Goal: Task Accomplishment & Management: Complete application form

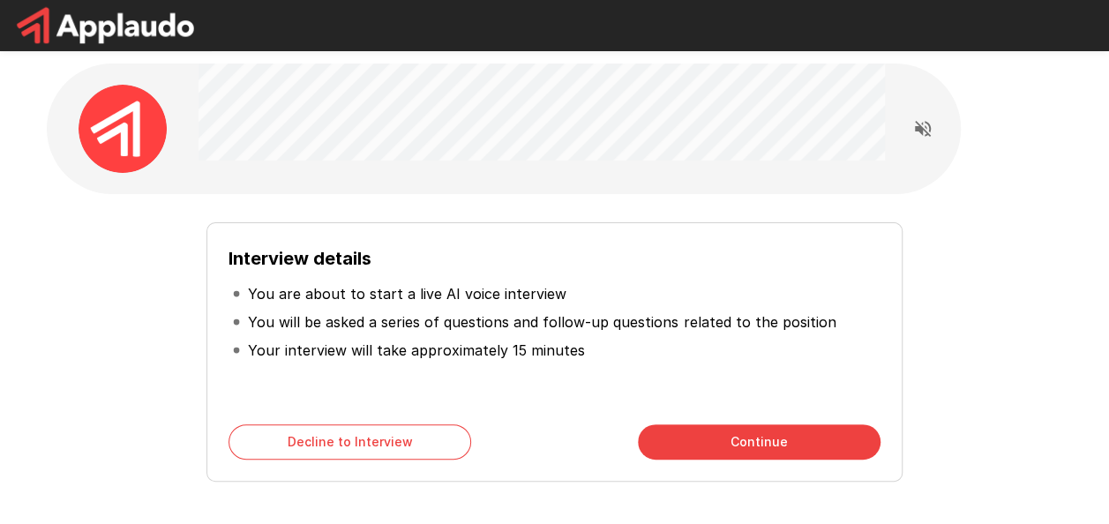
click at [762, 446] on button "Continue" at bounding box center [759, 441] width 243 height 35
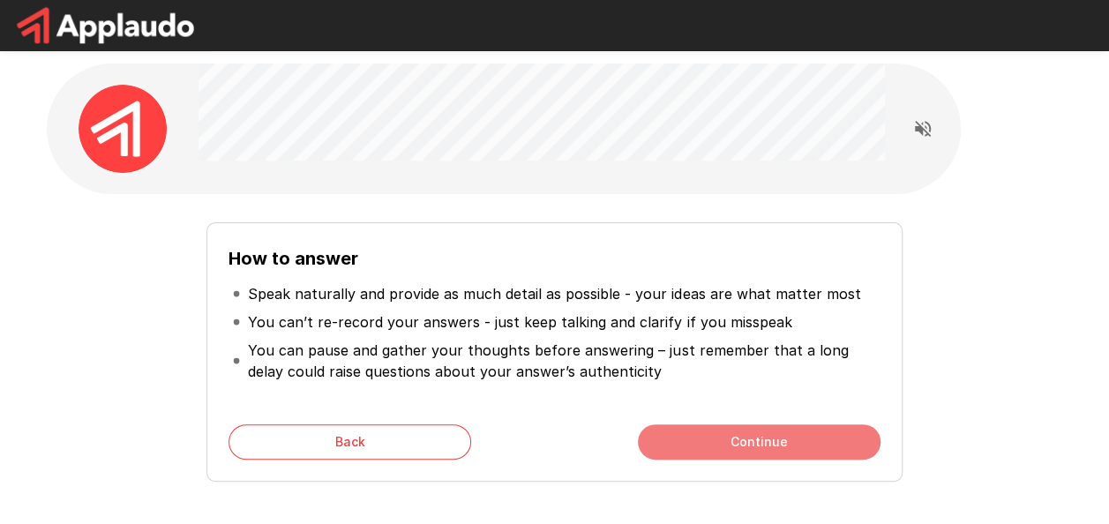
click at [808, 435] on button "Continue" at bounding box center [759, 441] width 243 height 35
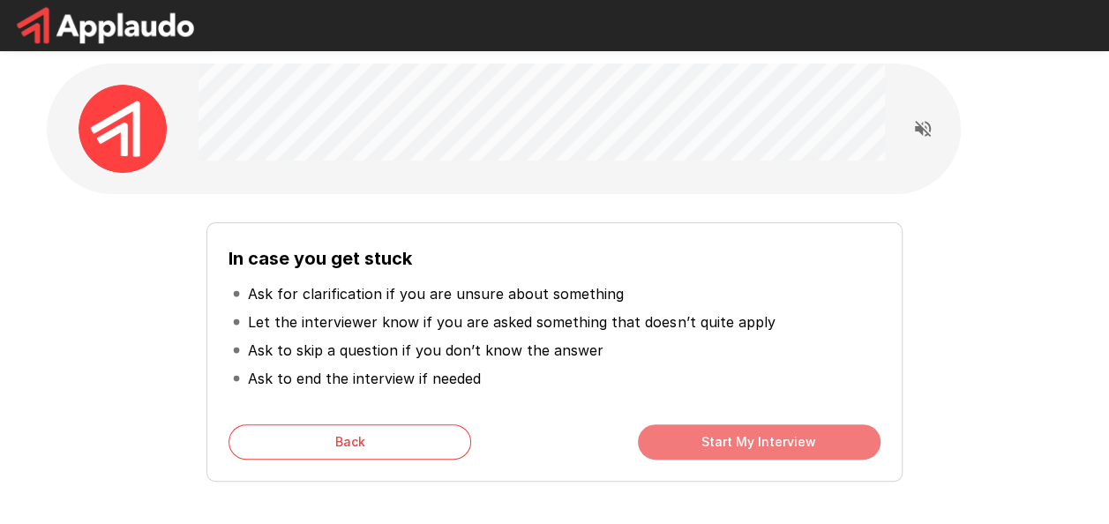
click at [750, 439] on button "Start My Interview" at bounding box center [759, 441] width 243 height 35
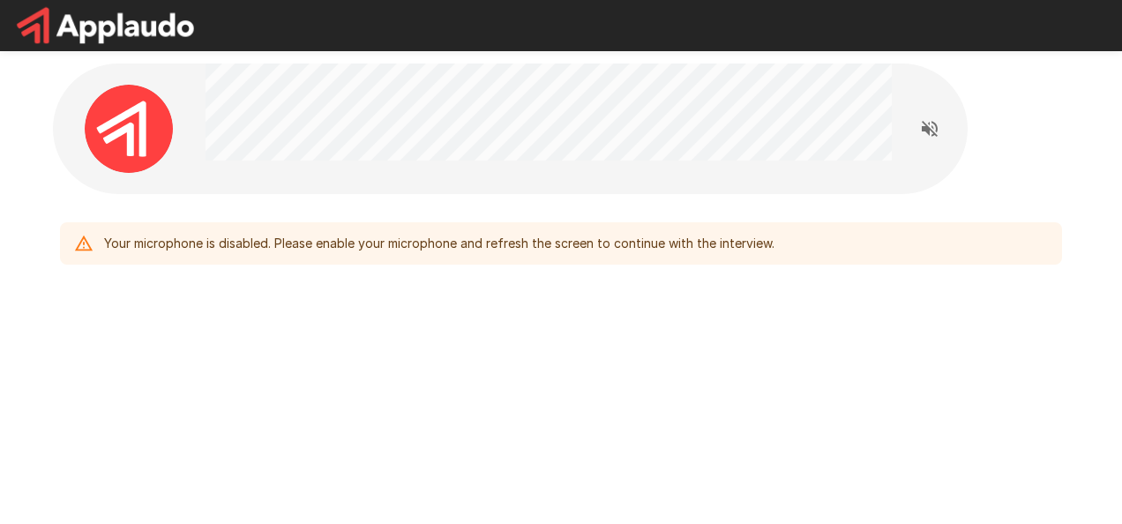
click at [927, 132] on icon "Read questions aloud" at bounding box center [929, 128] width 21 height 21
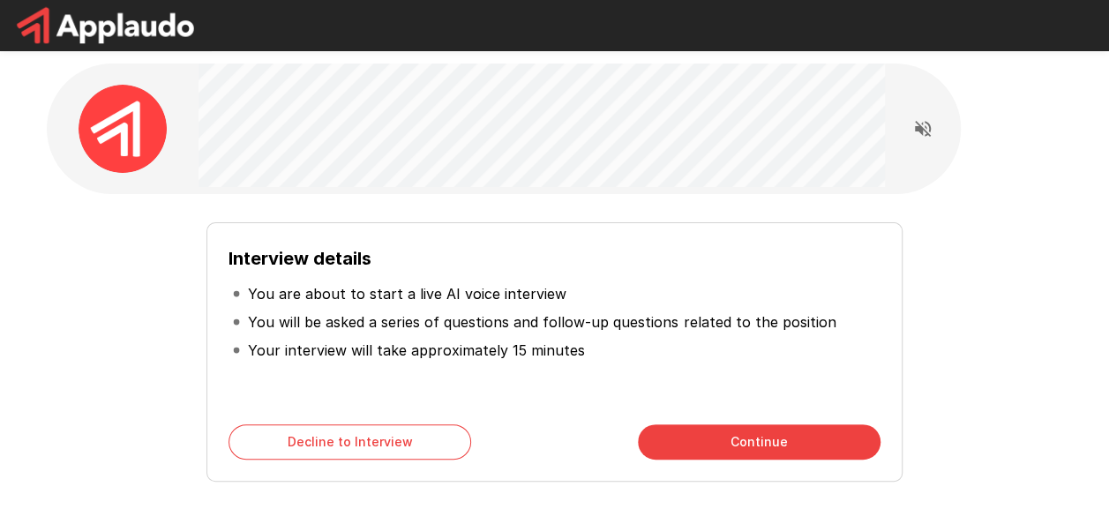
click at [777, 409] on div "Interview details You are about to start a live AI voice interview You will be …" at bounding box center [553, 351] width 695 height 259
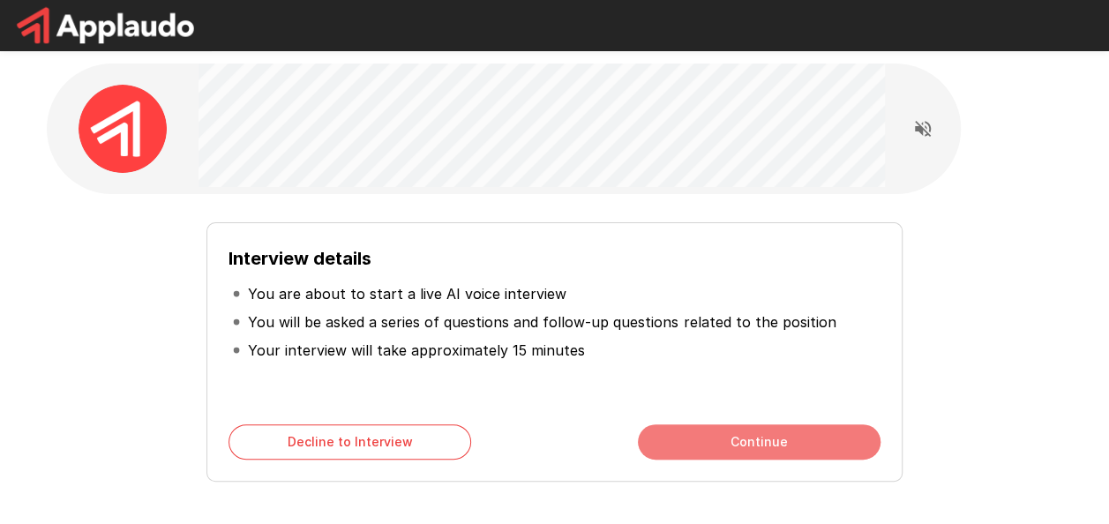
click at [819, 434] on button "Continue" at bounding box center [759, 441] width 243 height 35
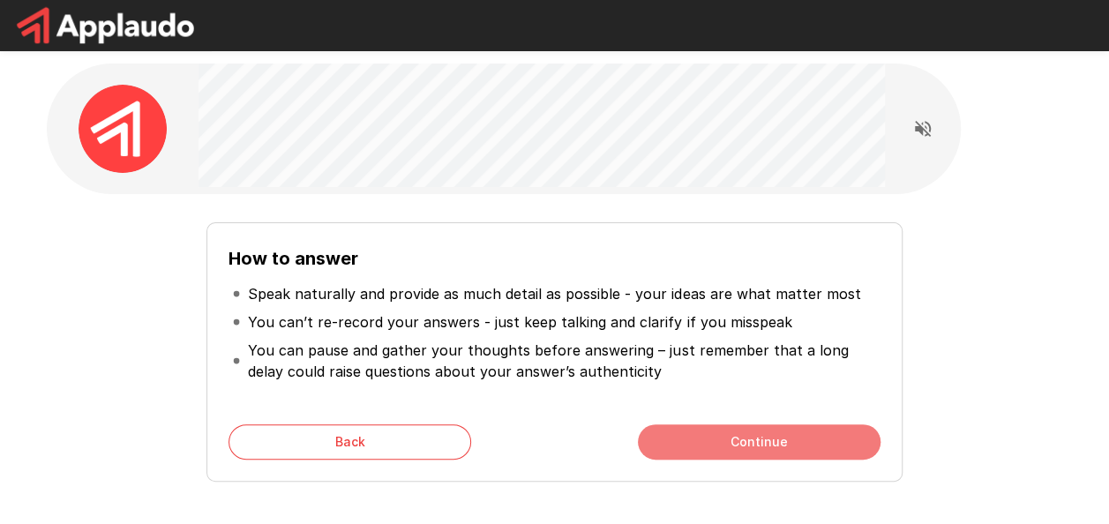
click at [819, 434] on button "Continue" at bounding box center [759, 441] width 243 height 35
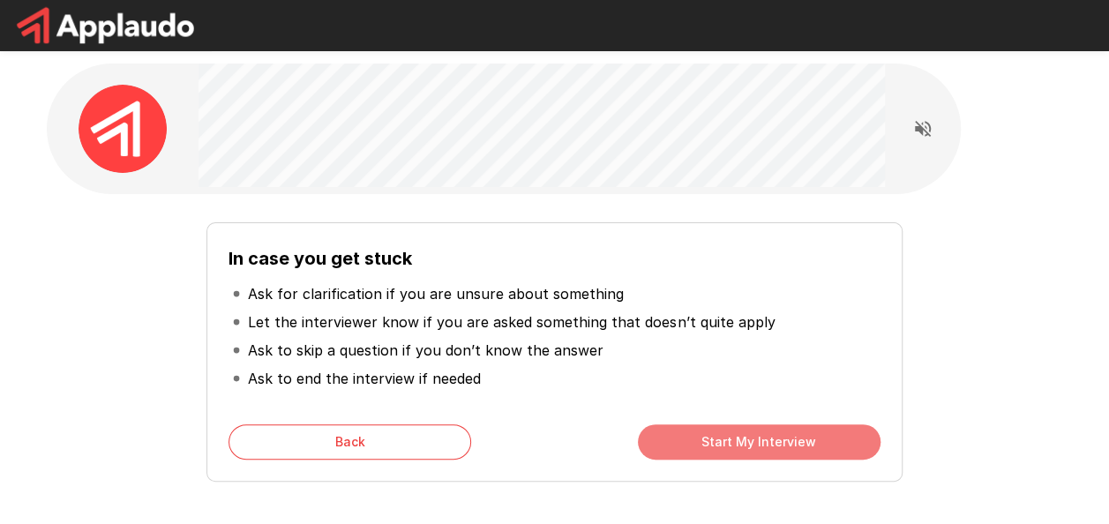
click at [819, 434] on button "Start My Interview" at bounding box center [759, 441] width 243 height 35
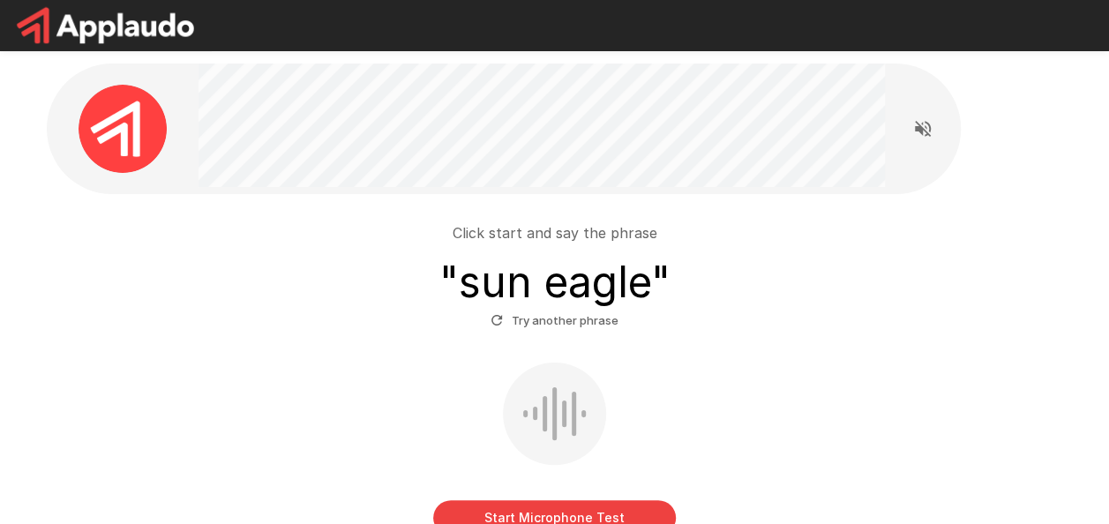
scroll to position [88, 0]
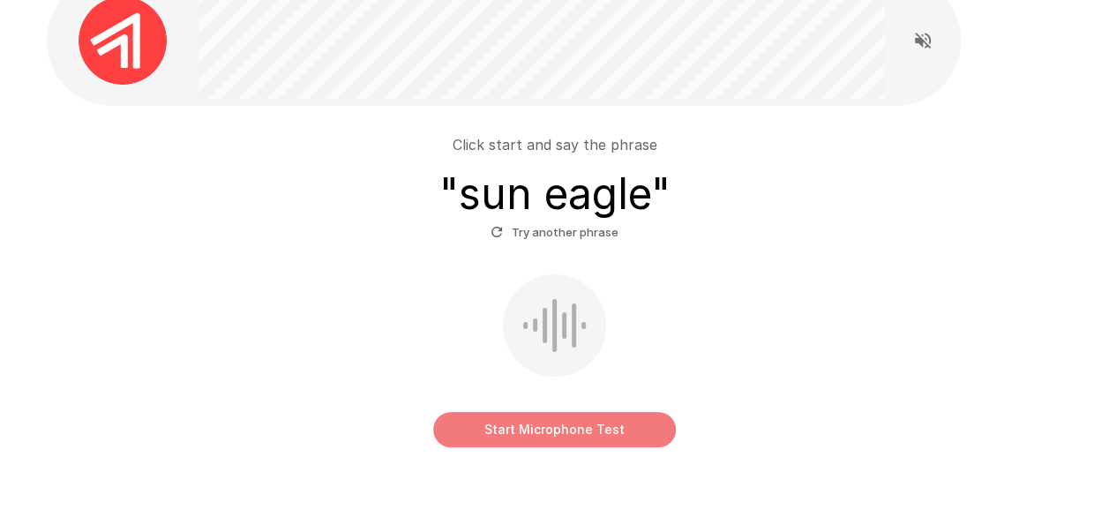
click at [604, 420] on button "Start Microphone Test" at bounding box center [554, 429] width 243 height 35
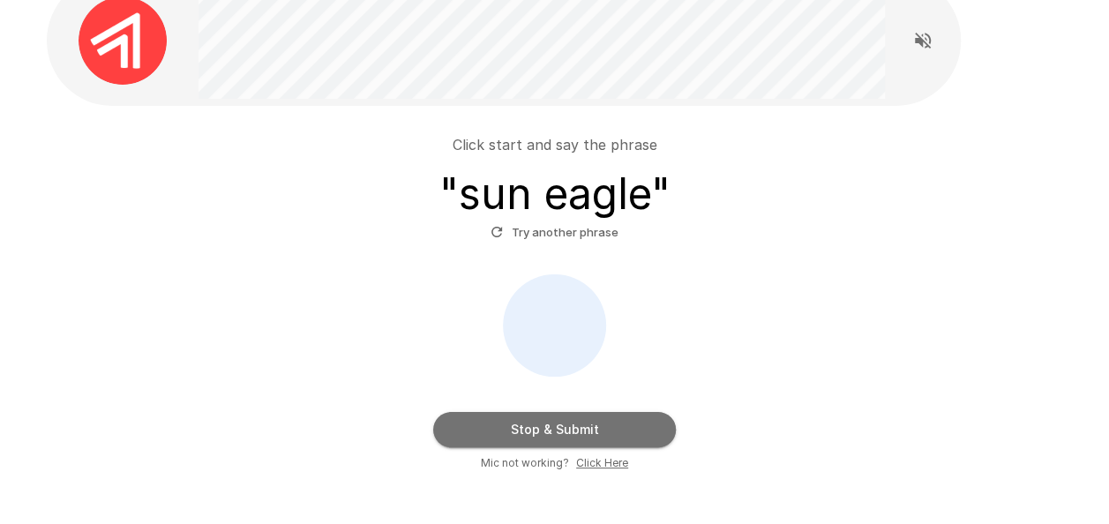
click at [625, 437] on button "Stop & Submit" at bounding box center [554, 429] width 243 height 35
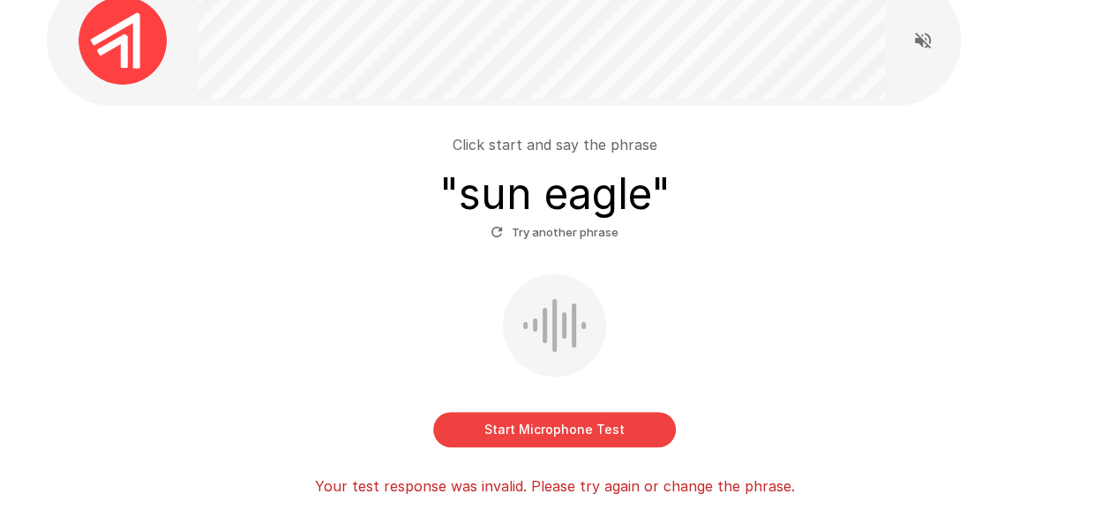
click at [581, 330] on div at bounding box center [554, 325] width 103 height 102
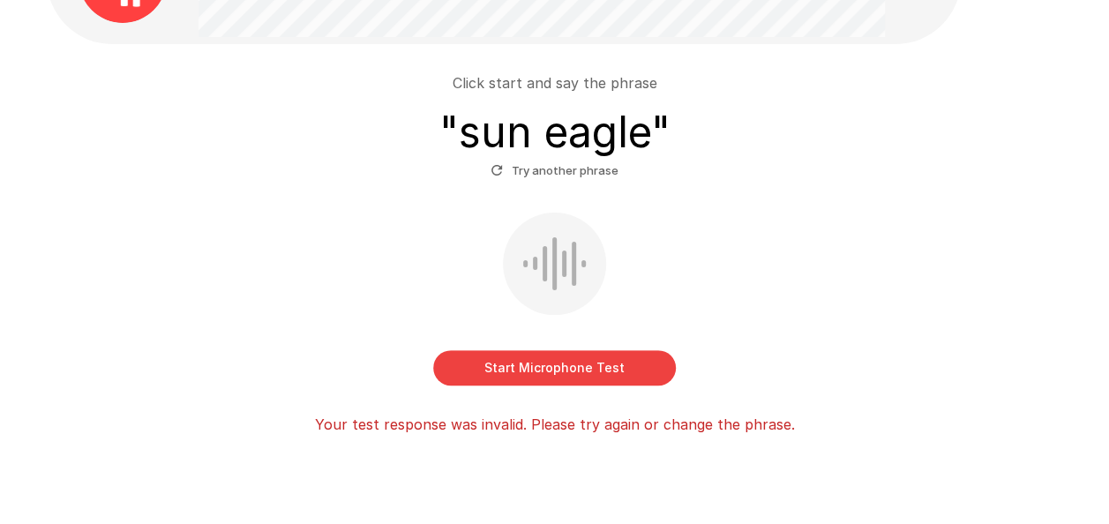
scroll to position [176, 0]
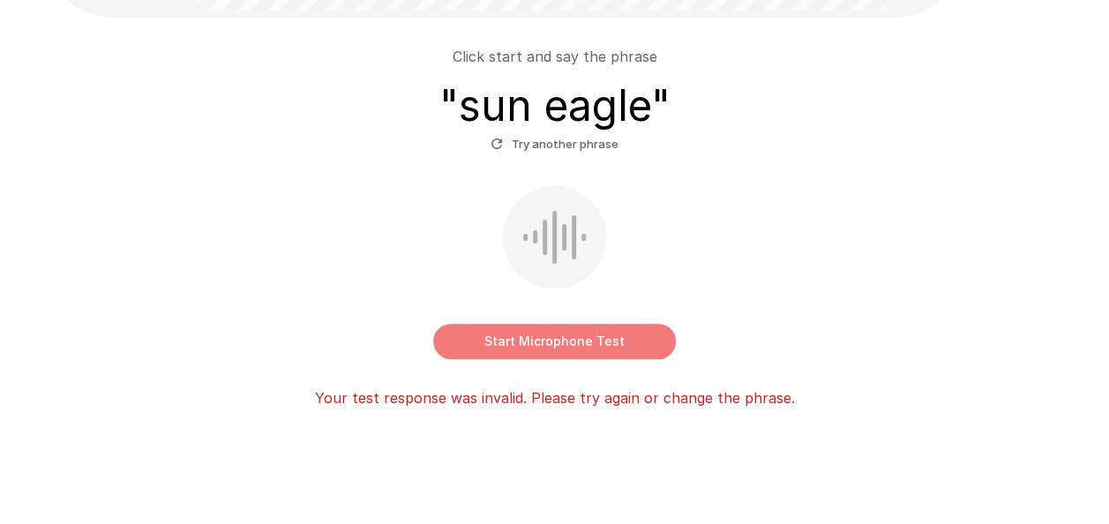
click at [568, 349] on button "Start Microphone Test" at bounding box center [554, 341] width 243 height 35
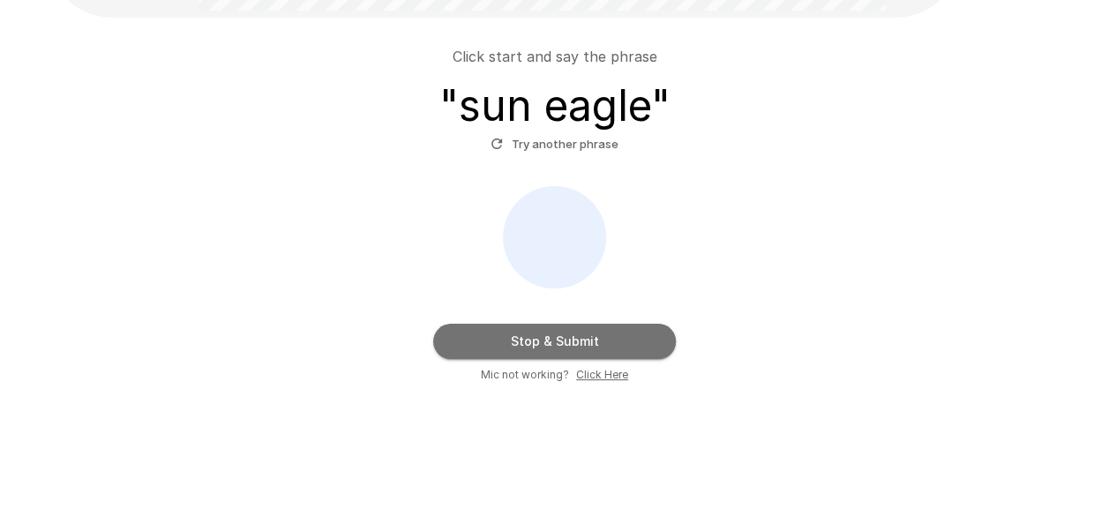
click at [624, 334] on button "Stop & Submit" at bounding box center [554, 341] width 243 height 35
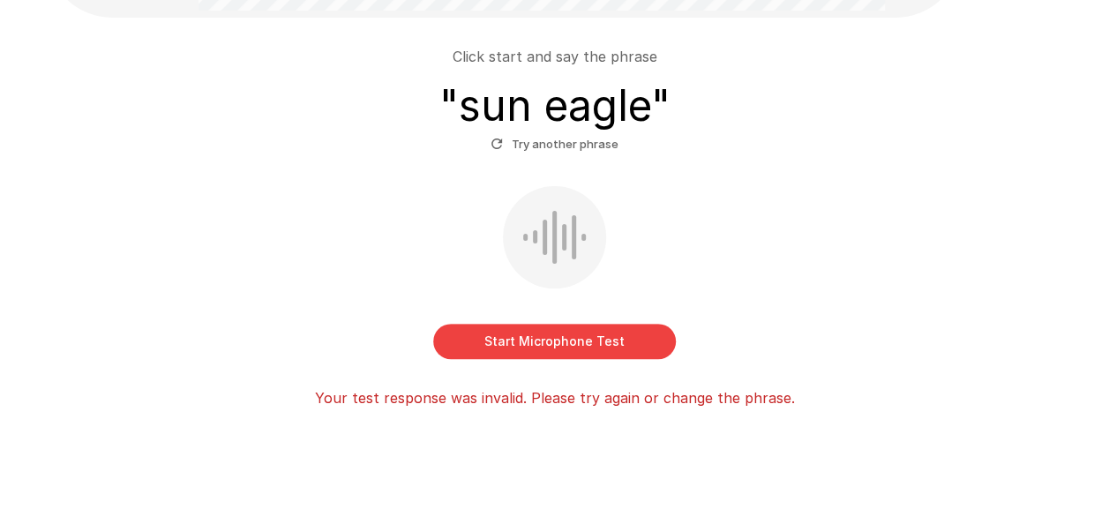
click at [547, 157] on button "Try another phrase" at bounding box center [554, 144] width 137 height 27
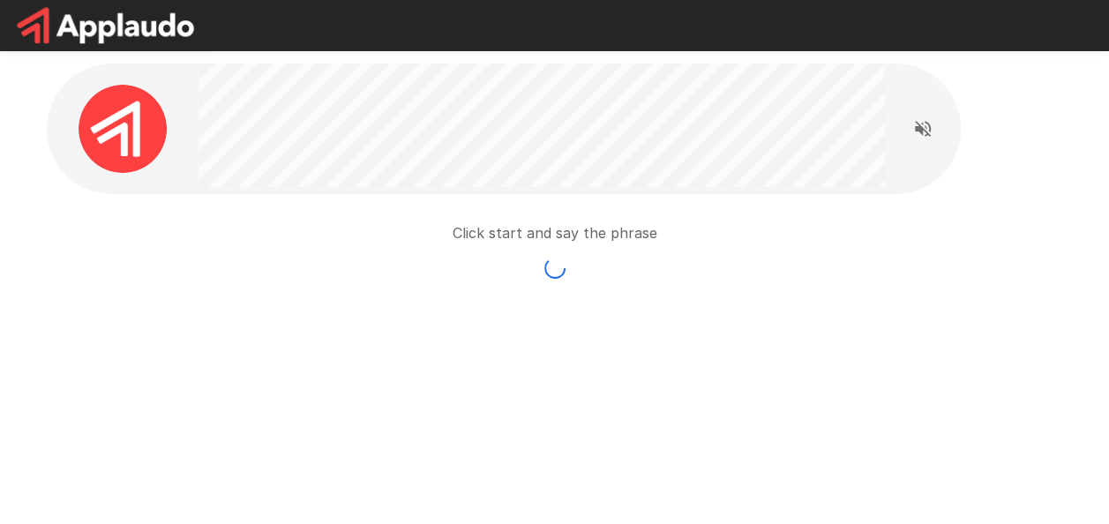
scroll to position [0, 0]
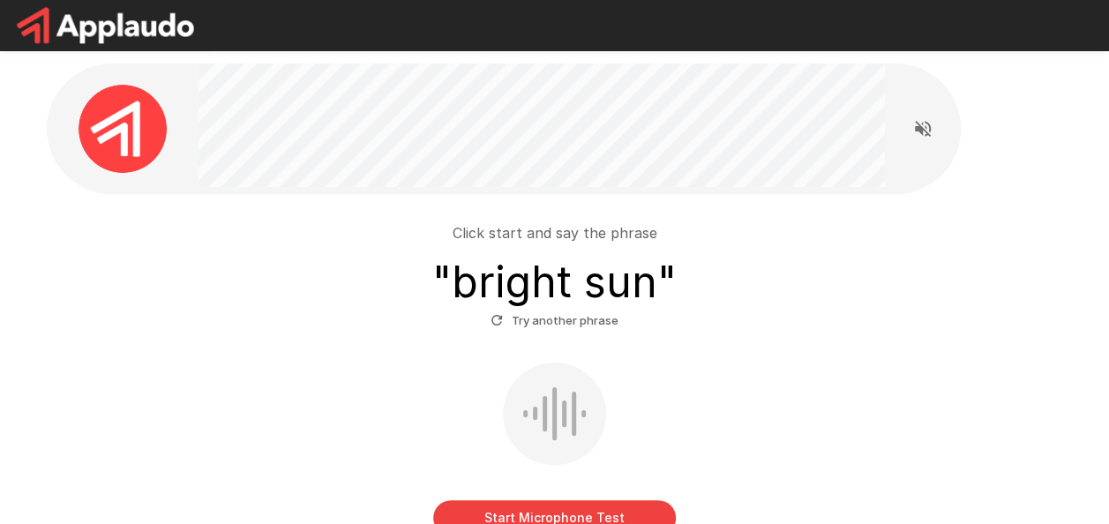
click at [586, 262] on h3 "" bright sun "" at bounding box center [554, 282] width 244 height 49
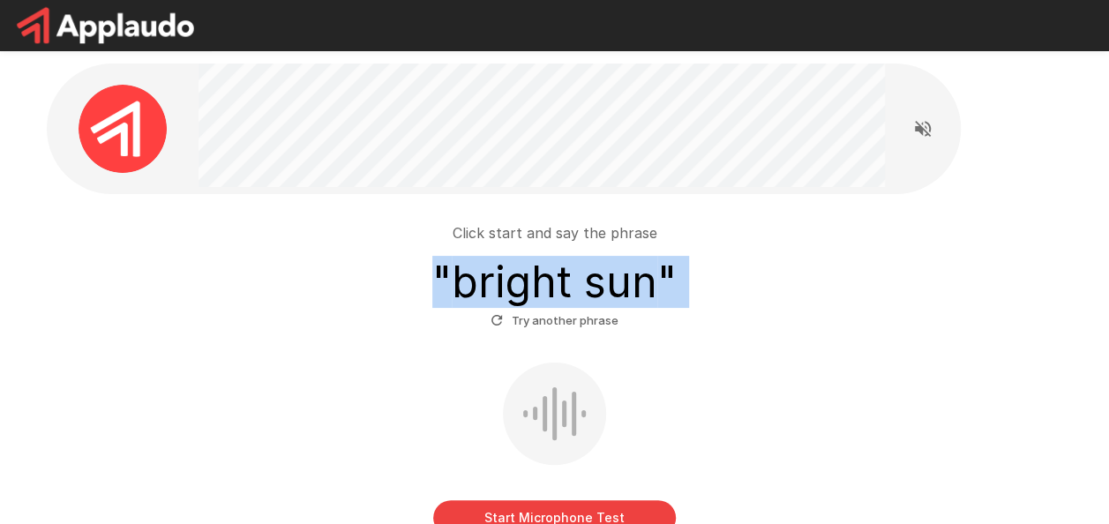
click at [586, 262] on h3 "" bright sun "" at bounding box center [554, 282] width 244 height 49
copy div "" bright sun " Try another phrase"
click at [544, 514] on button "Start Microphone Test" at bounding box center [554, 517] width 243 height 35
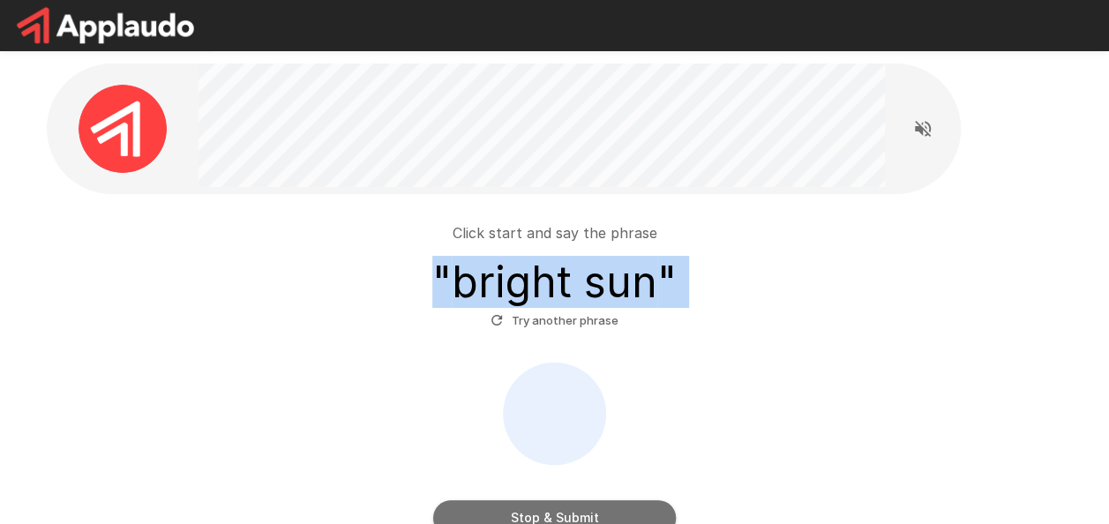
click at [538, 514] on button "Stop & Submit" at bounding box center [554, 517] width 243 height 35
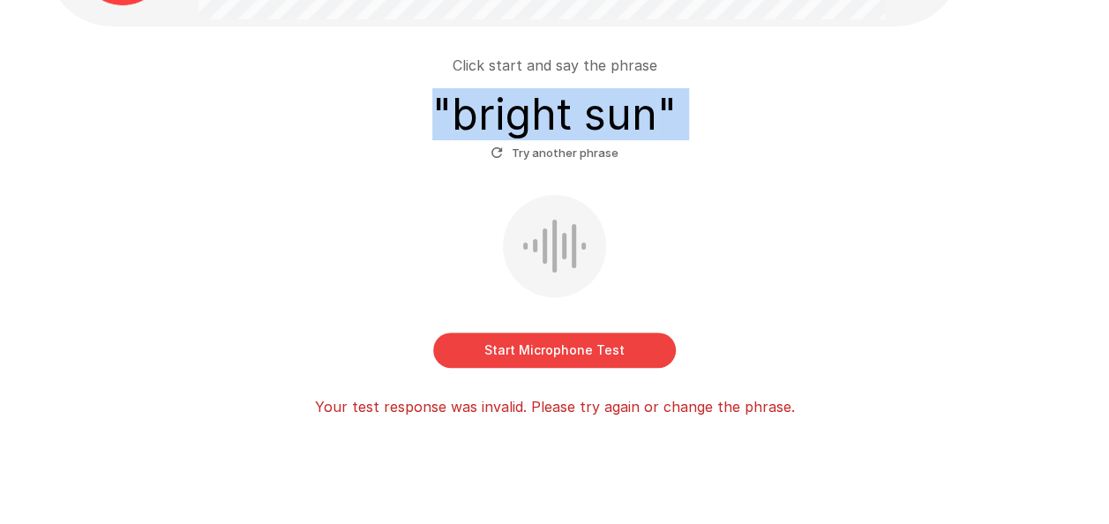
scroll to position [176, 0]
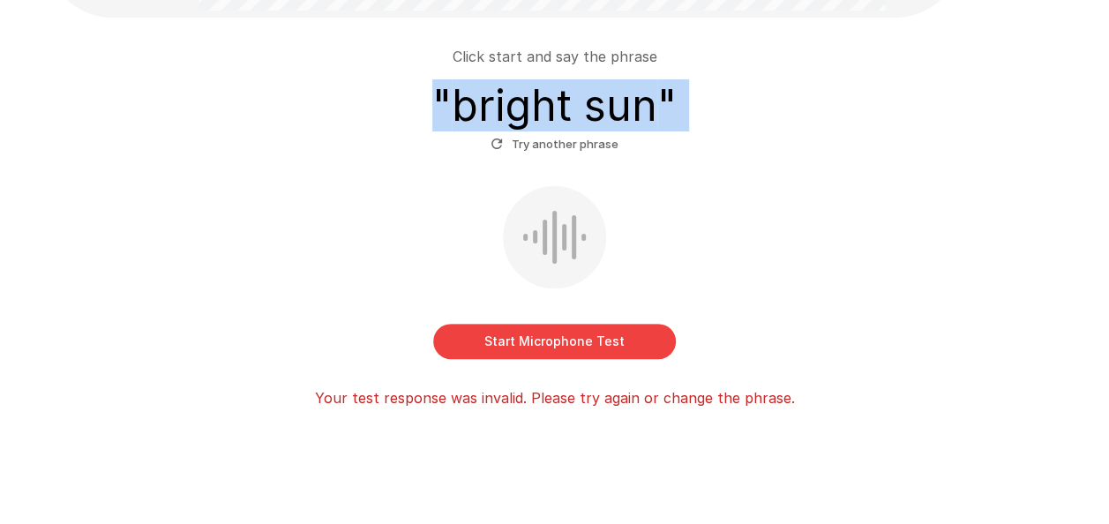
click at [565, 341] on button "Start Microphone Test" at bounding box center [554, 341] width 243 height 35
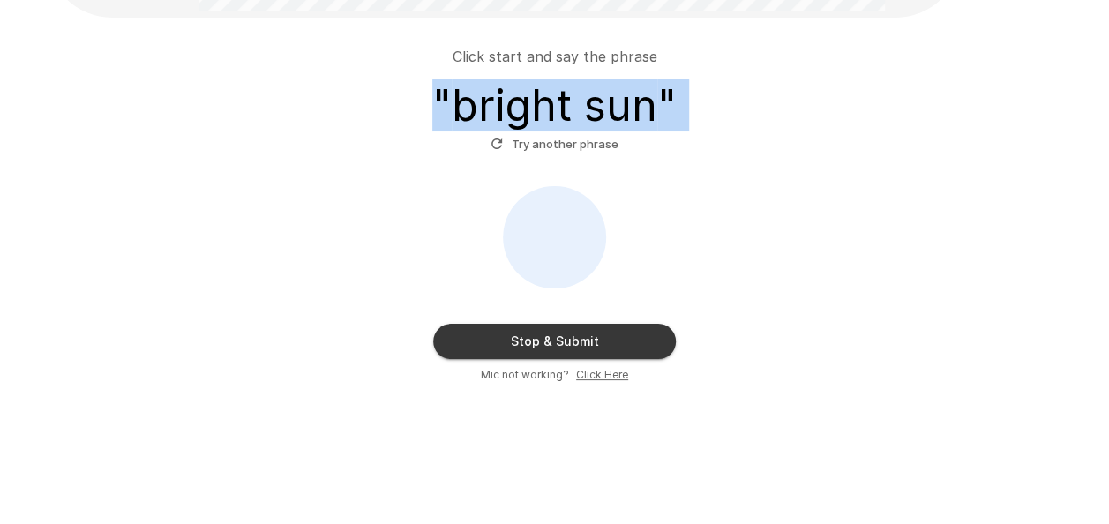
click at [536, 345] on button "Stop & Submit" at bounding box center [554, 341] width 243 height 35
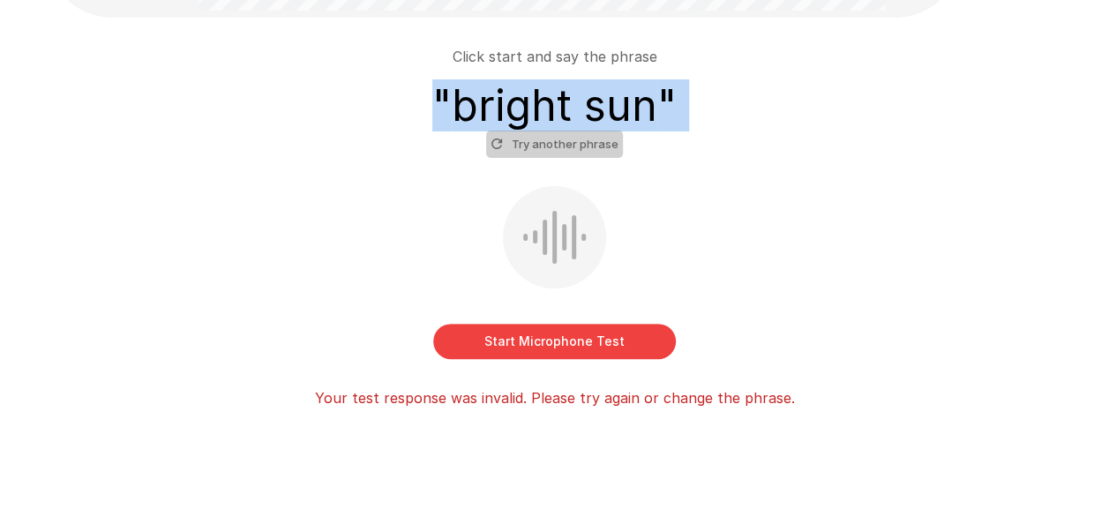
click at [595, 146] on button "Try another phrase" at bounding box center [554, 144] width 137 height 27
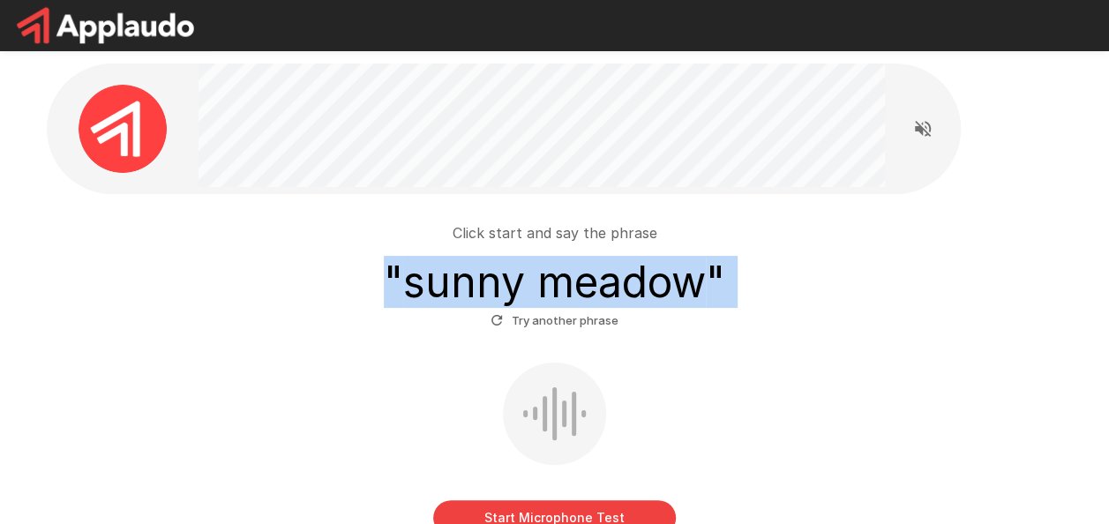
click at [508, 302] on h3 "" sunny meadow "" at bounding box center [554, 282] width 341 height 49
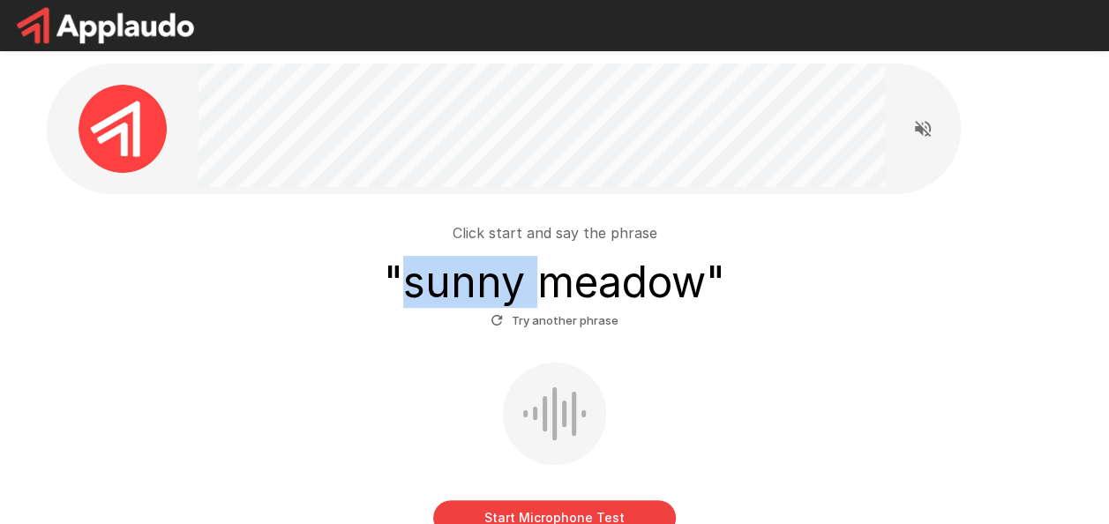
click at [508, 302] on h3 "" sunny meadow "" at bounding box center [554, 282] width 341 height 49
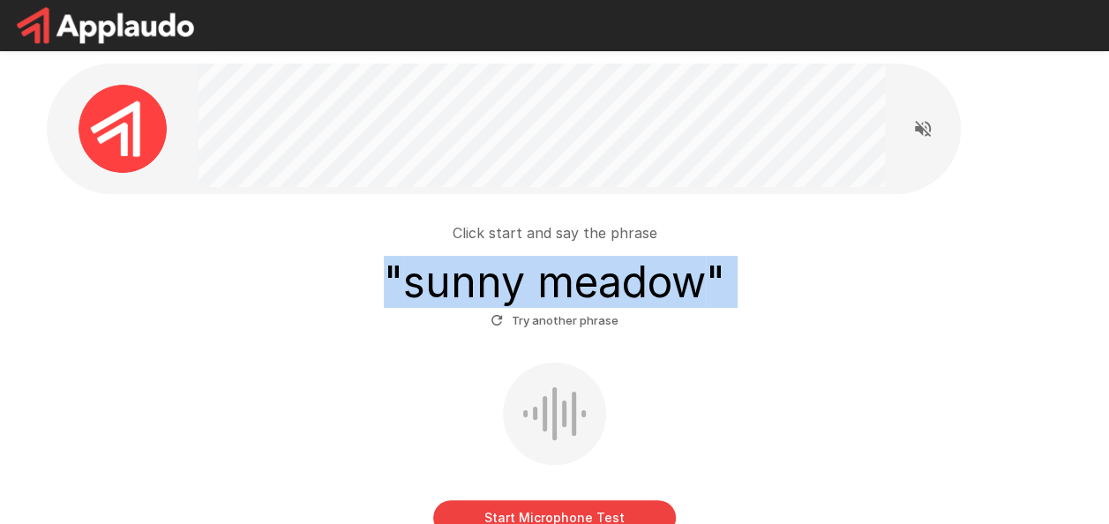
click at [508, 302] on h3 "" sunny meadow "" at bounding box center [554, 282] width 341 height 49
click at [590, 512] on button "Start Microphone Test" at bounding box center [554, 517] width 243 height 35
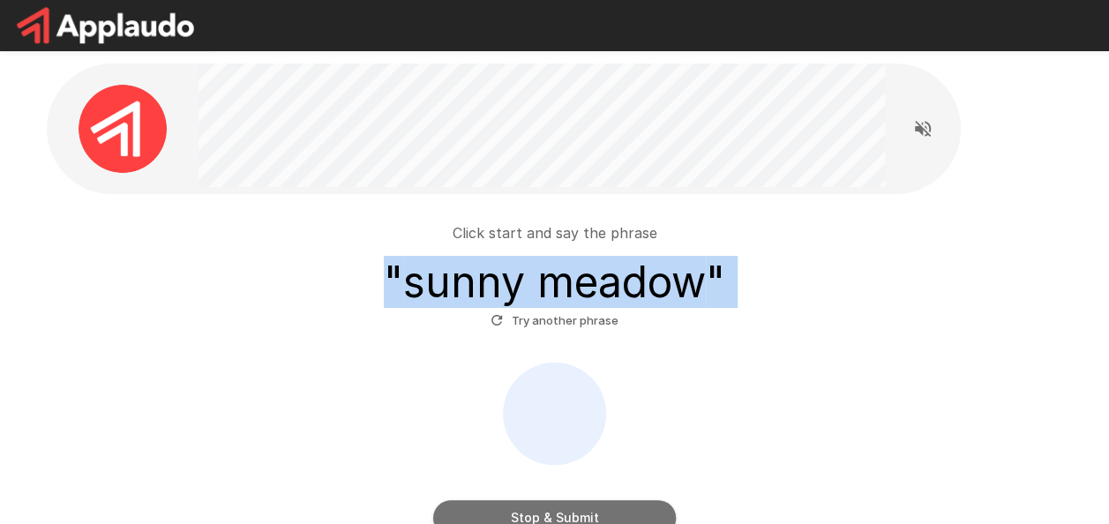
click at [643, 510] on button "Stop & Submit" at bounding box center [554, 517] width 243 height 35
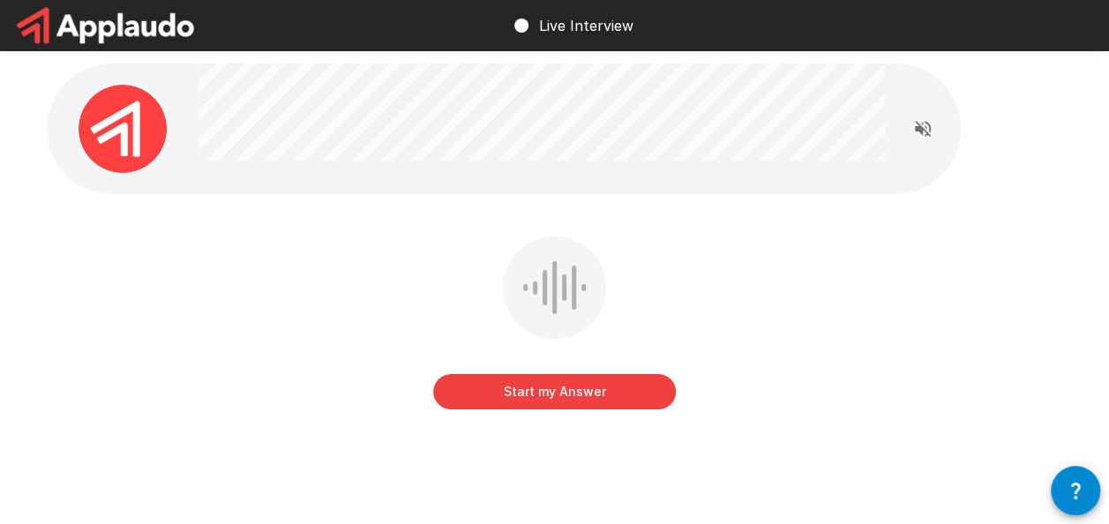
click at [619, 395] on button "Start my Answer" at bounding box center [554, 391] width 243 height 35
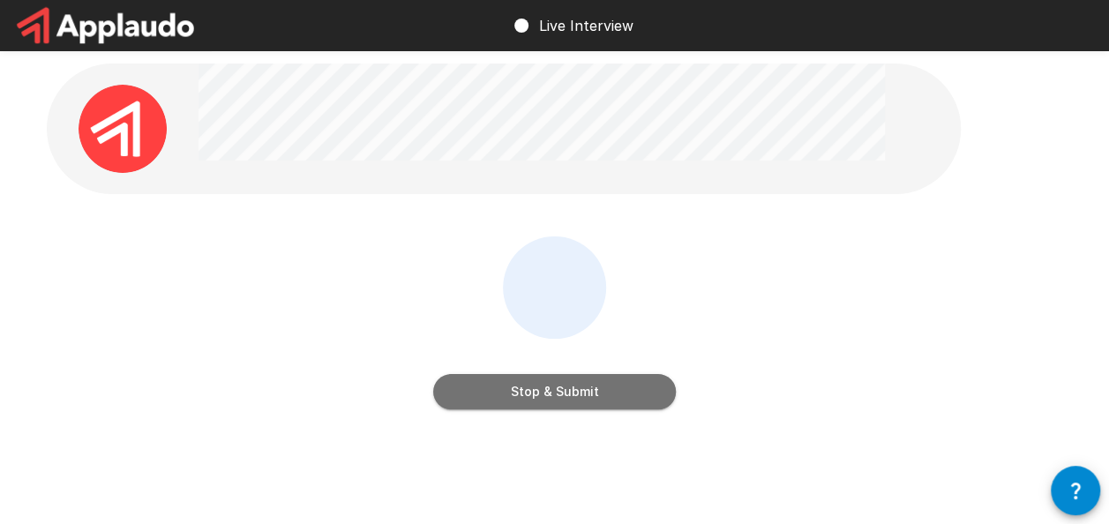
click at [619, 395] on button "Stop & Submit" at bounding box center [554, 391] width 243 height 35
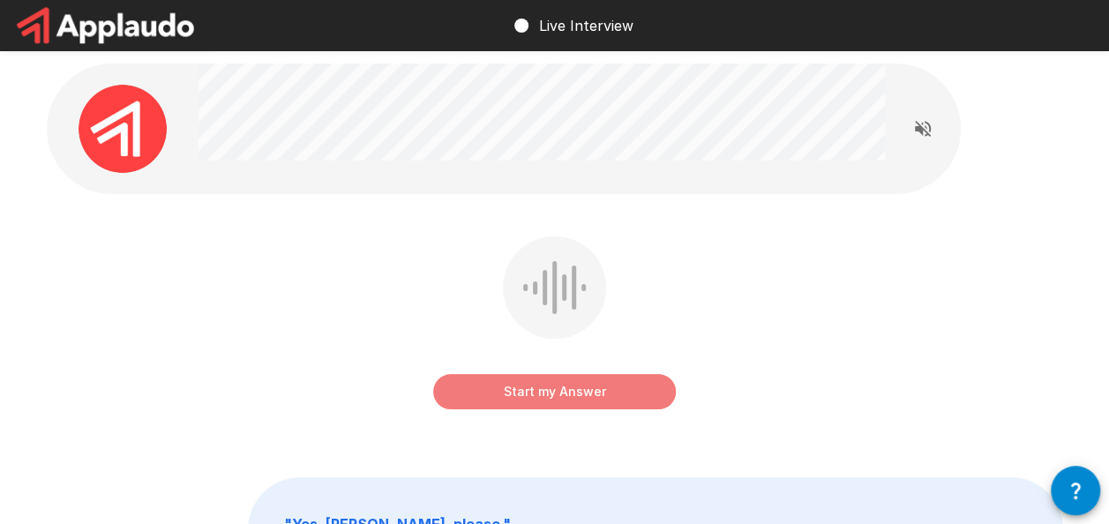
click at [618, 395] on button "Start my Answer" at bounding box center [554, 391] width 243 height 35
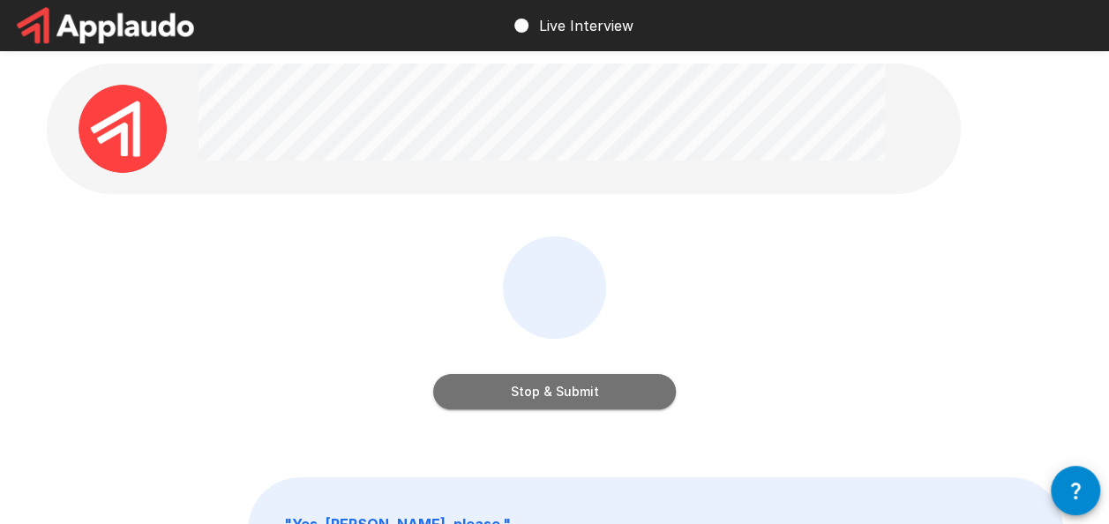
click at [618, 395] on button "Stop & Submit" at bounding box center [554, 391] width 243 height 35
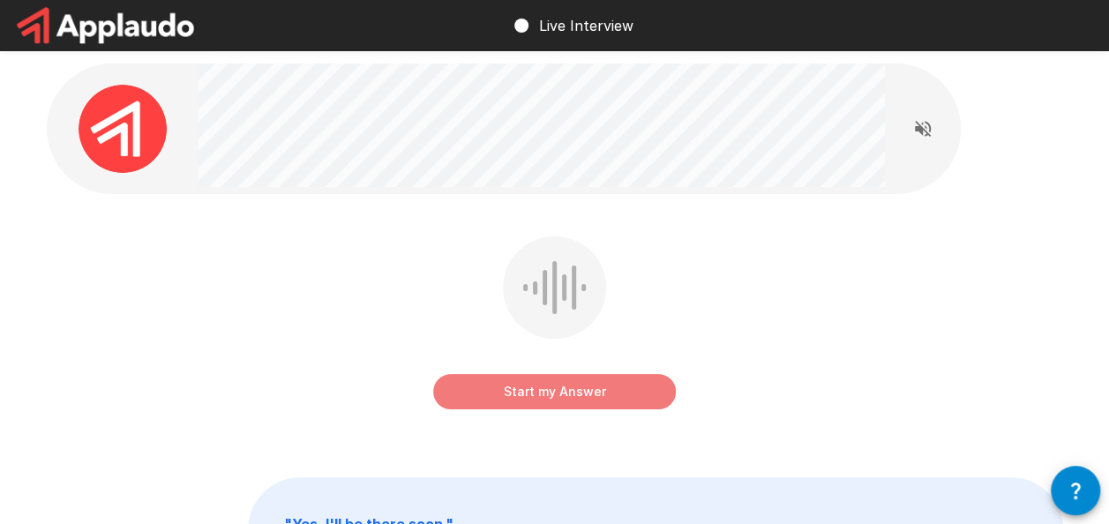
click at [527, 396] on button "Start my Answer" at bounding box center [554, 391] width 243 height 35
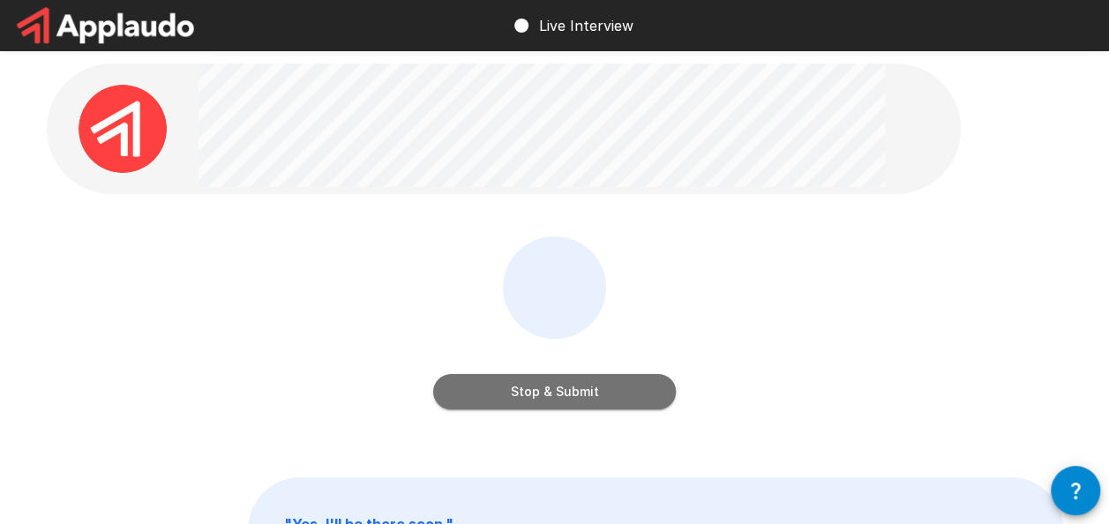
click at [549, 387] on button "Stop & Submit" at bounding box center [554, 391] width 243 height 35
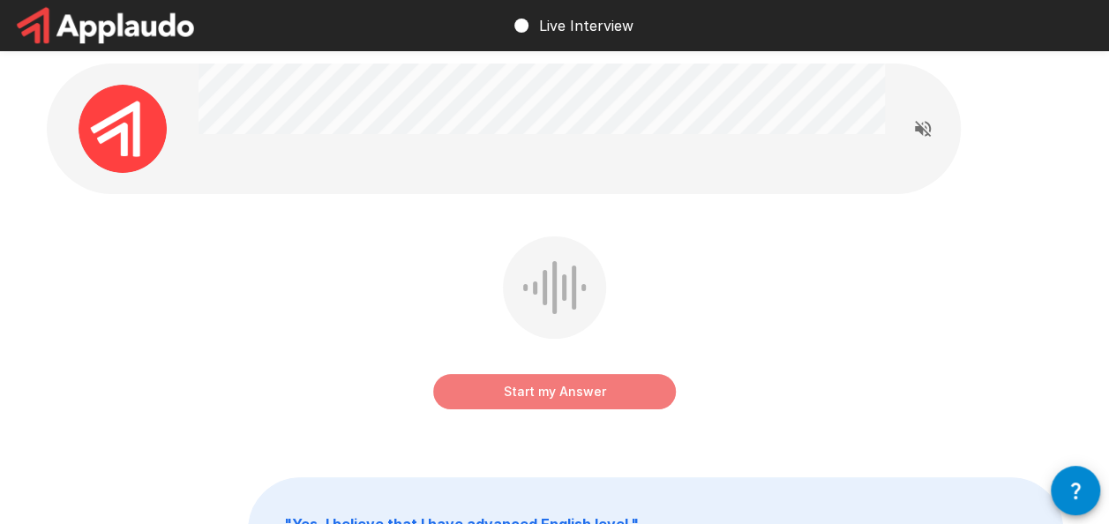
click at [538, 394] on button "Start my Answer" at bounding box center [554, 391] width 243 height 35
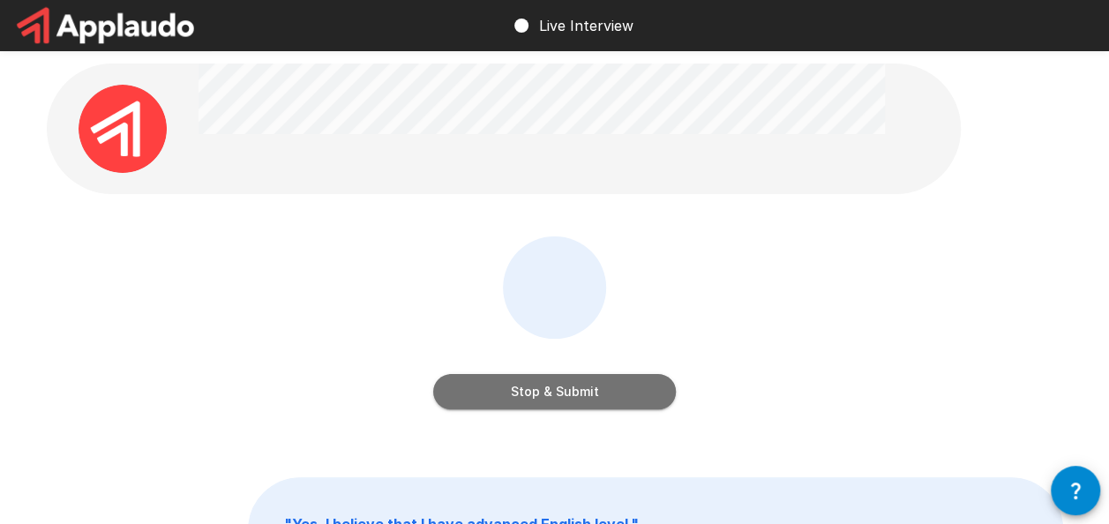
click at [537, 394] on button "Stop & Submit" at bounding box center [554, 391] width 243 height 35
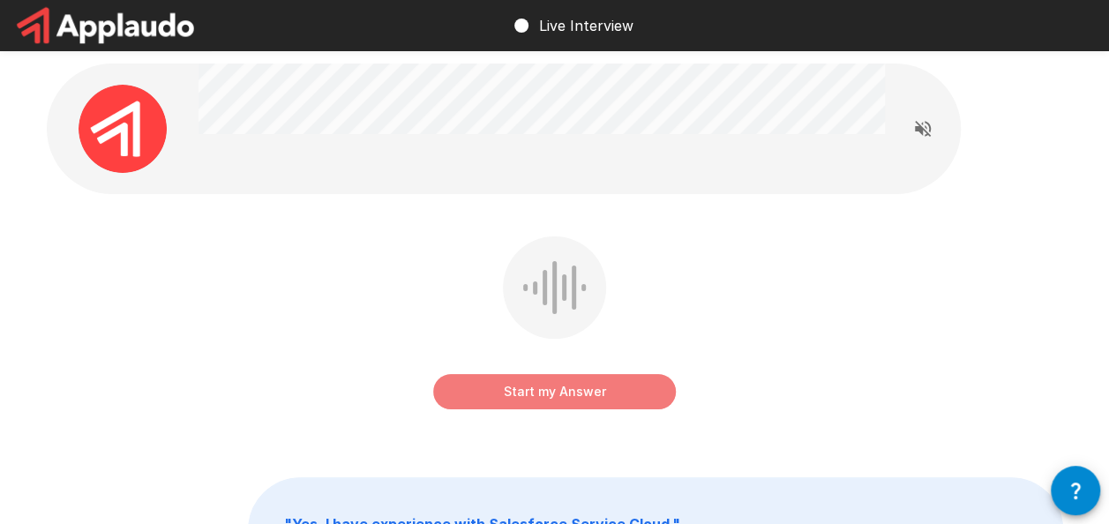
click at [535, 391] on button "Start my Answer" at bounding box center [554, 391] width 243 height 35
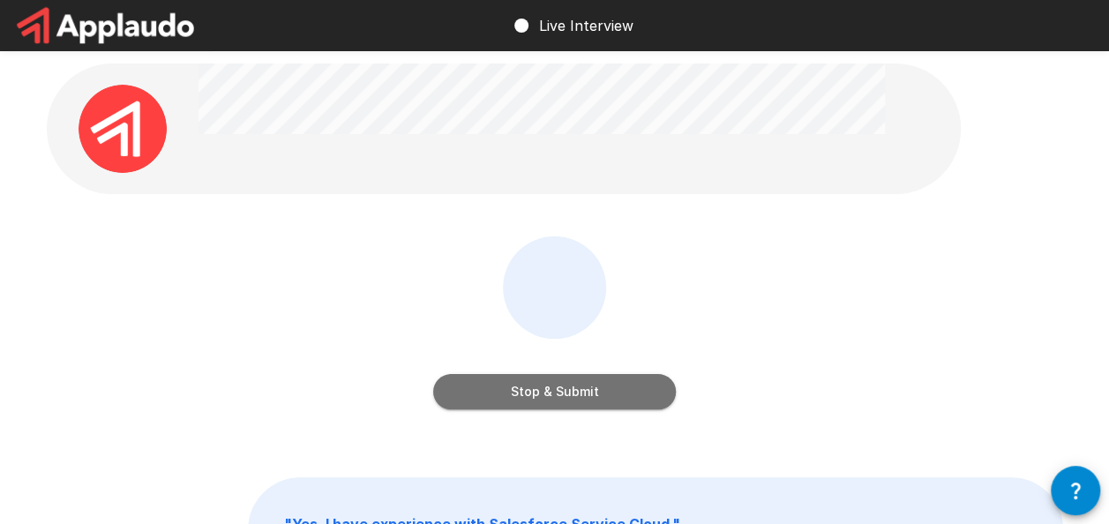
click at [535, 391] on button "Stop & Submit" at bounding box center [554, 391] width 243 height 35
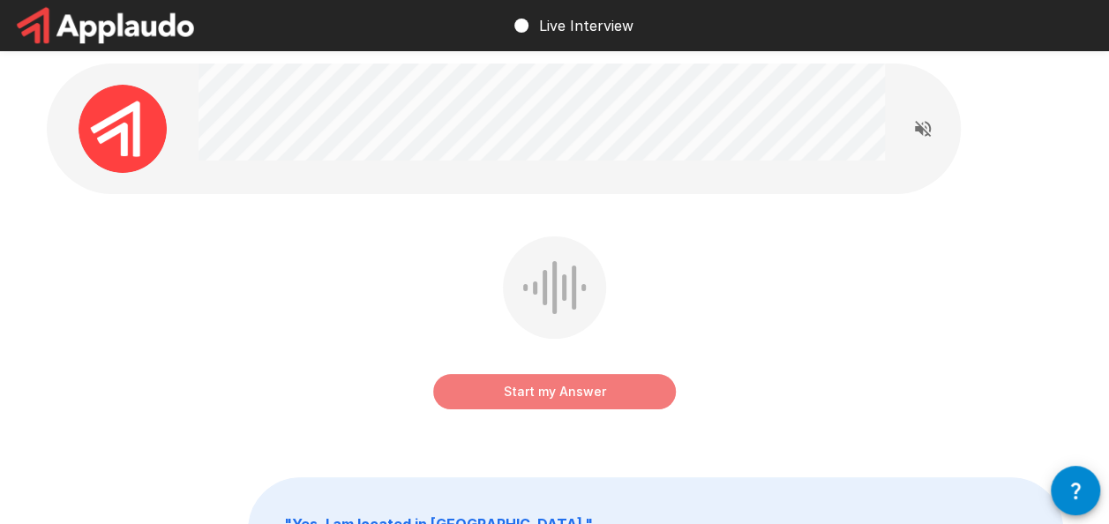
click at [533, 392] on button "Start my Answer" at bounding box center [554, 391] width 243 height 35
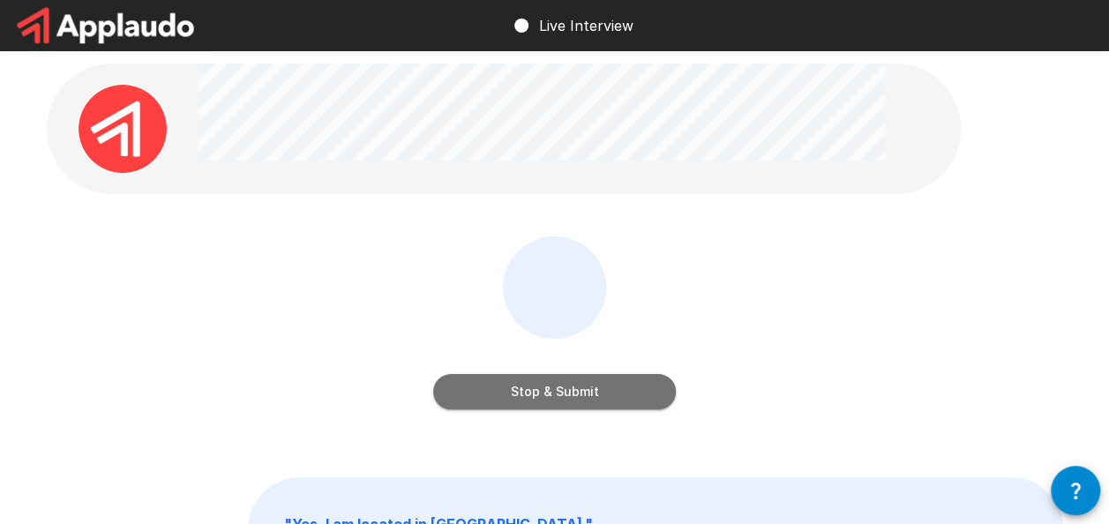
click at [535, 388] on button "Stop & Submit" at bounding box center [554, 391] width 243 height 35
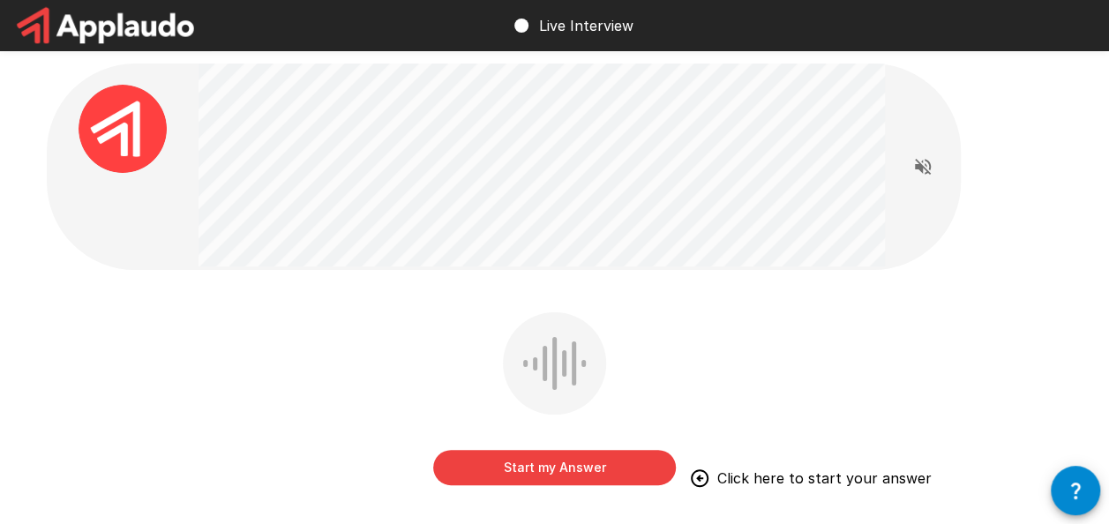
click at [600, 454] on button "Start my Answer" at bounding box center [554, 467] width 243 height 35
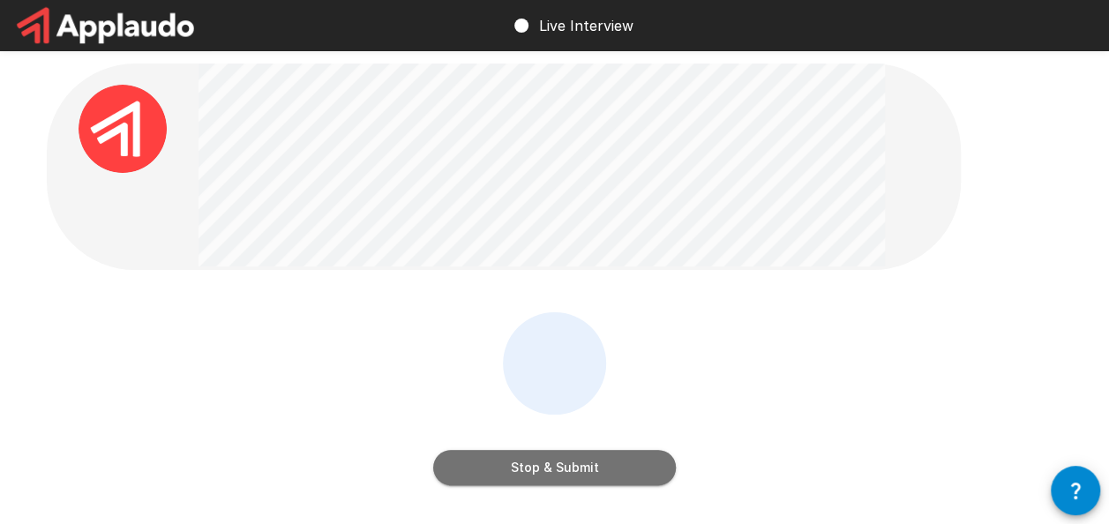
click at [567, 471] on button "Stop & Submit" at bounding box center [554, 467] width 243 height 35
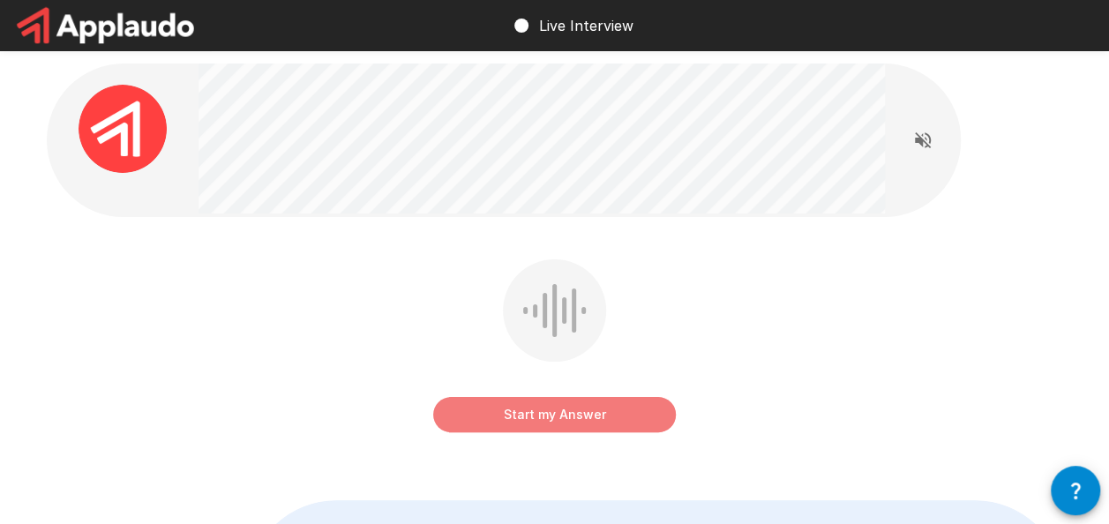
click at [506, 412] on button "Start my Answer" at bounding box center [554, 414] width 243 height 35
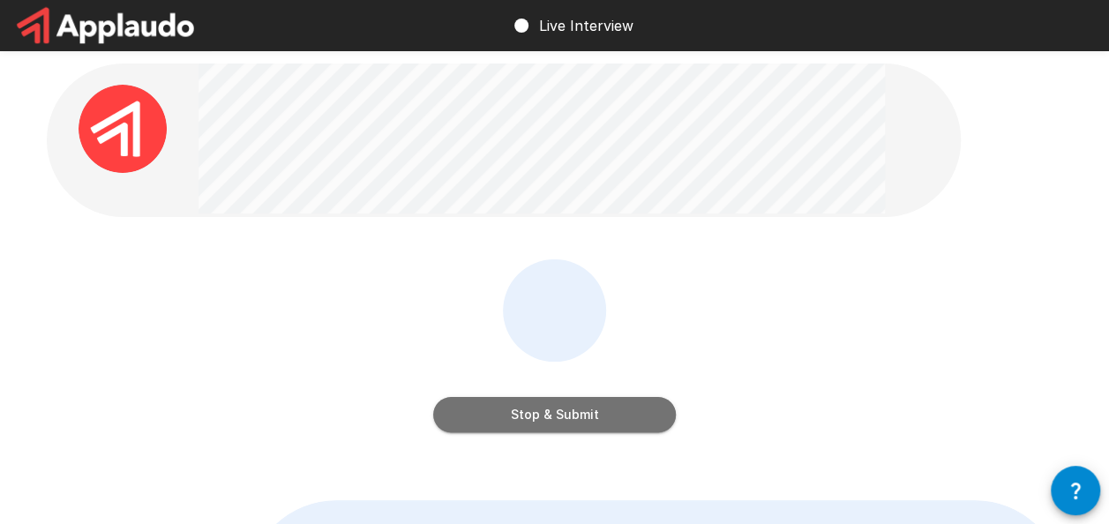
click at [515, 423] on button "Stop & Submit" at bounding box center [554, 414] width 243 height 35
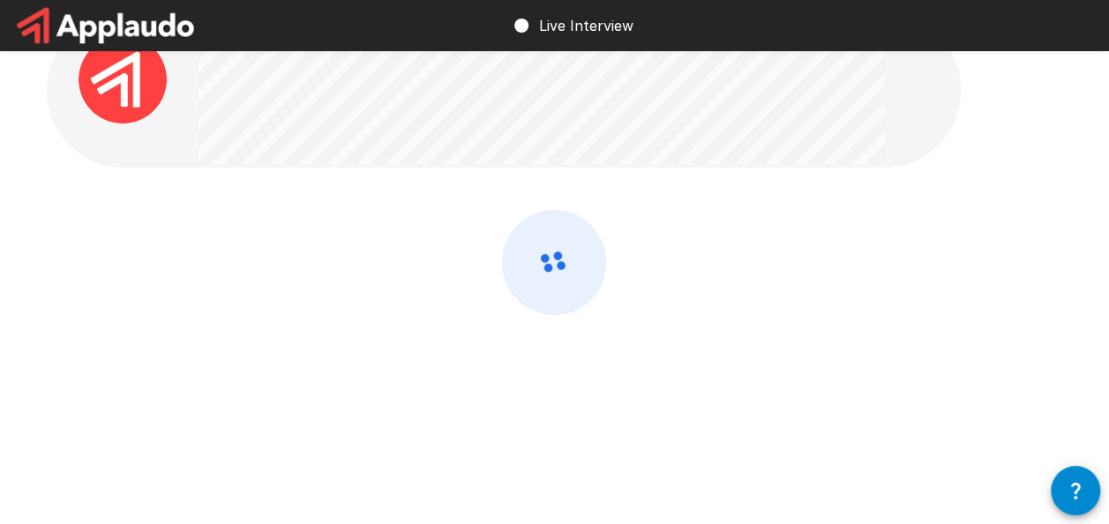
scroll to position [75, 0]
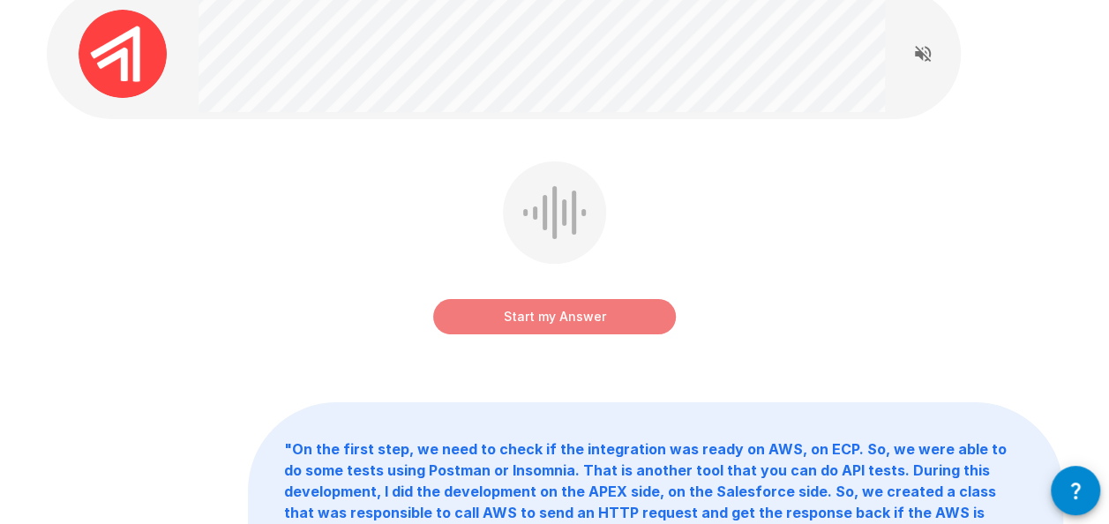
click at [594, 326] on button "Start my Answer" at bounding box center [554, 316] width 243 height 35
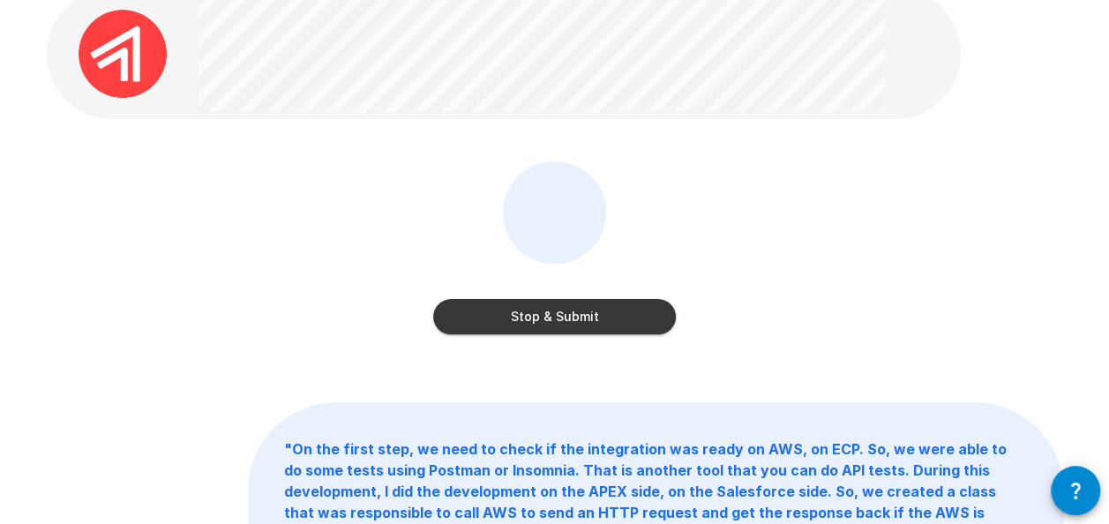
click at [600, 326] on button "Stop & Submit" at bounding box center [554, 316] width 243 height 35
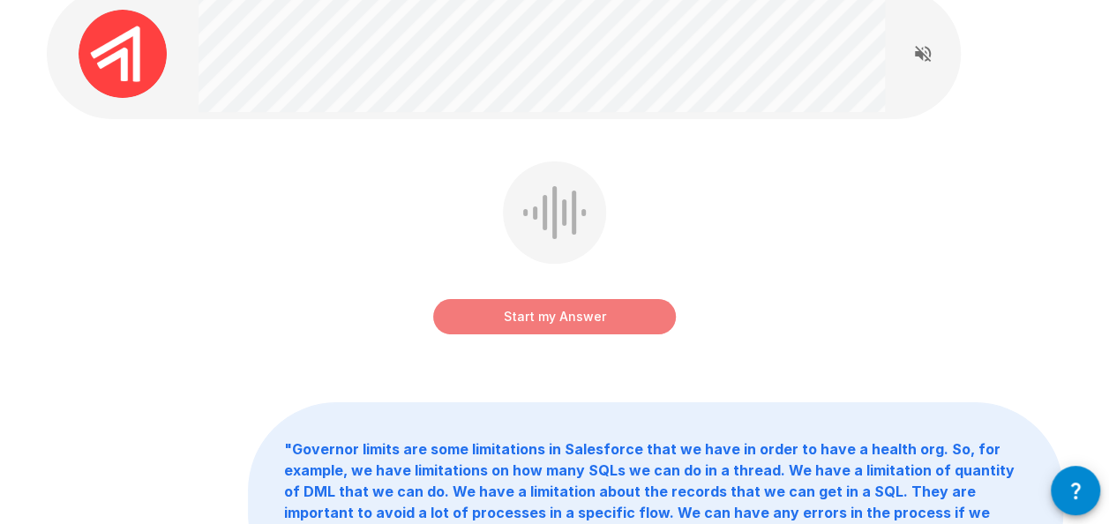
click at [604, 311] on button "Start my Answer" at bounding box center [554, 316] width 243 height 35
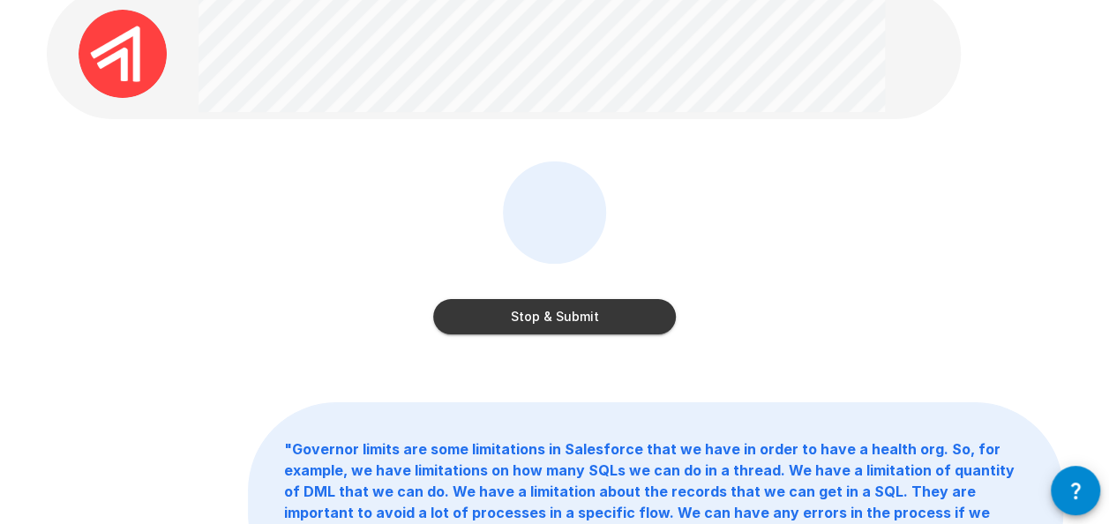
click at [551, 310] on button "Stop & Submit" at bounding box center [554, 316] width 243 height 35
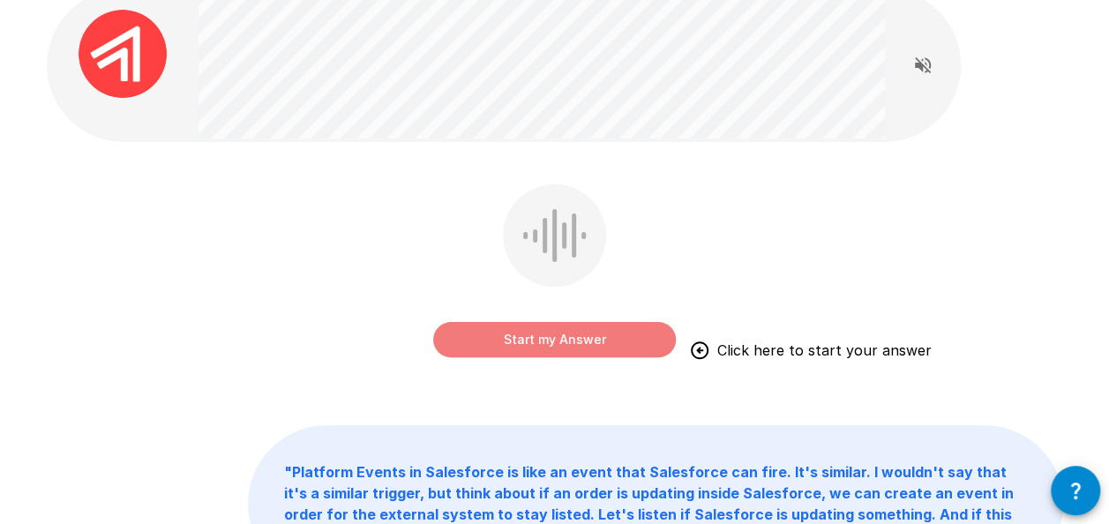
click at [582, 346] on button "Start my Answer" at bounding box center [554, 339] width 243 height 35
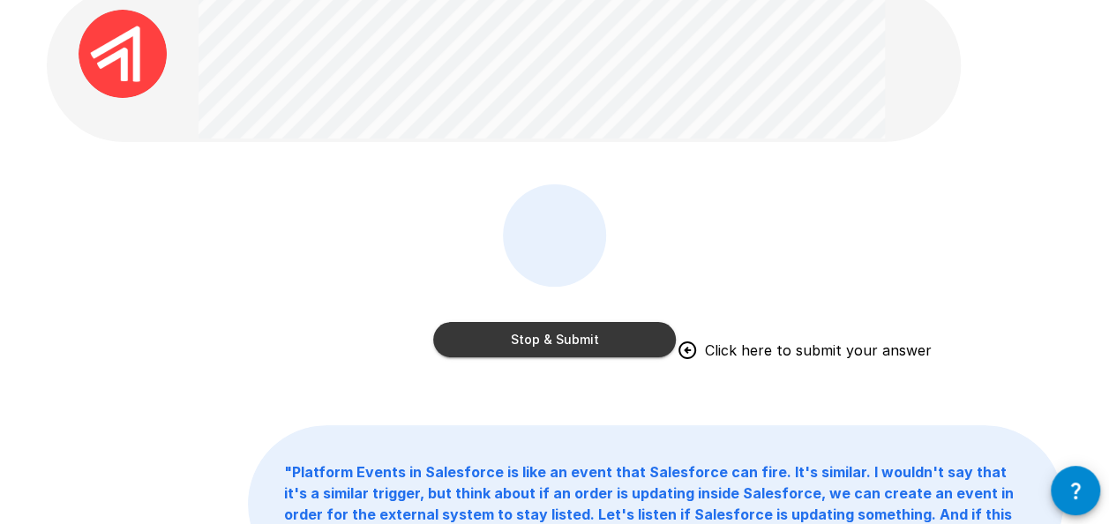
click at [707, 334] on div "Stop & Submit Click here to submit your answer" at bounding box center [555, 283] width 1017 height 199
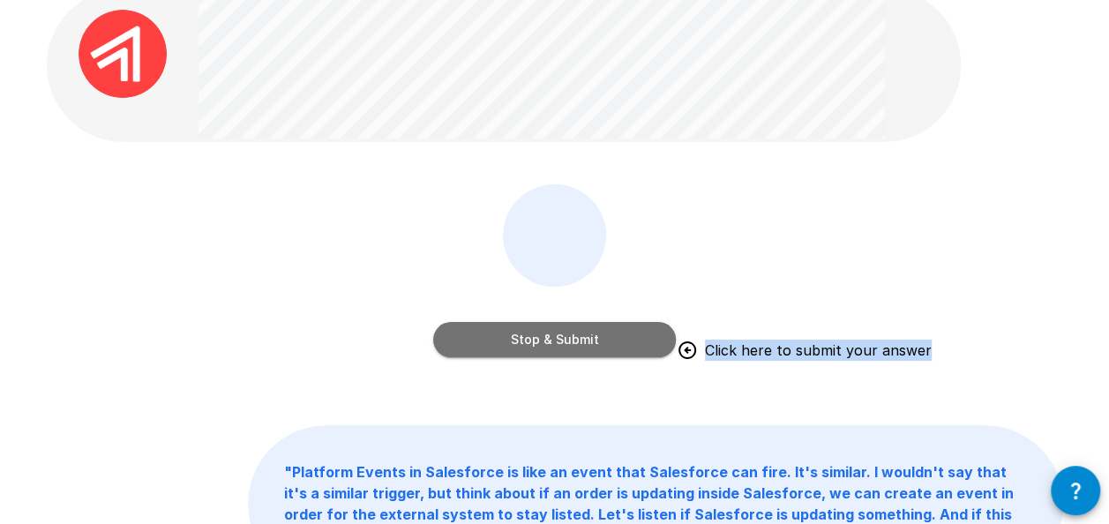
drag, startPoint x: 707, startPoint y: 334, endPoint x: 665, endPoint y: 337, distance: 41.6
click at [665, 337] on button "Stop & Submit" at bounding box center [554, 339] width 243 height 35
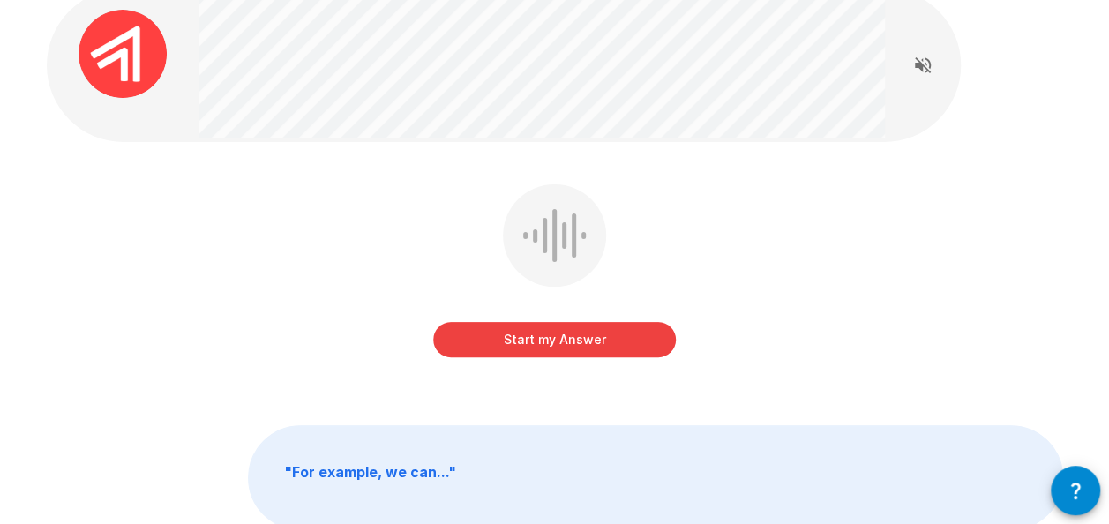
click at [511, 379] on div "Start my Answer" at bounding box center [555, 283] width 1017 height 199
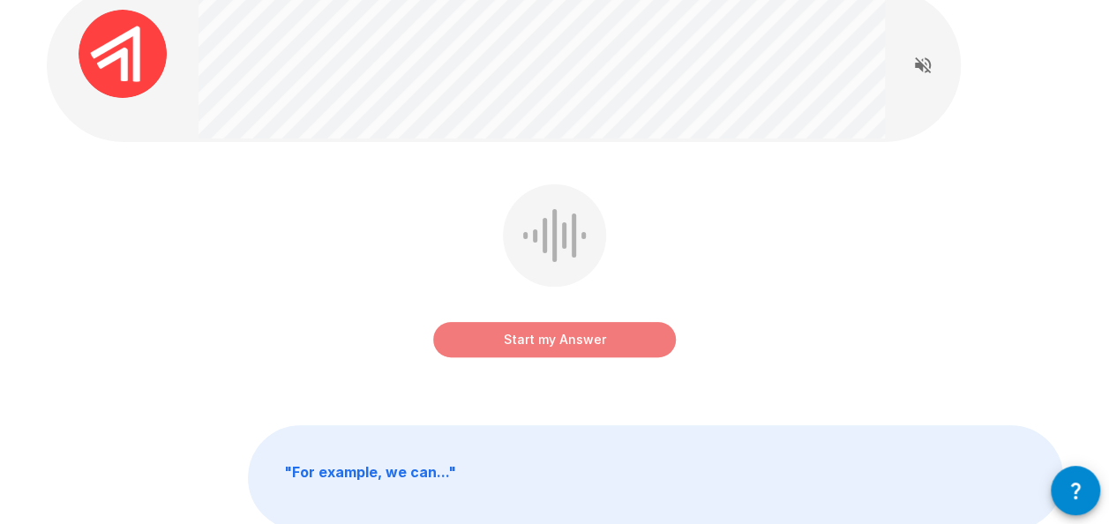
click at [521, 354] on button "Start my Answer" at bounding box center [554, 339] width 243 height 35
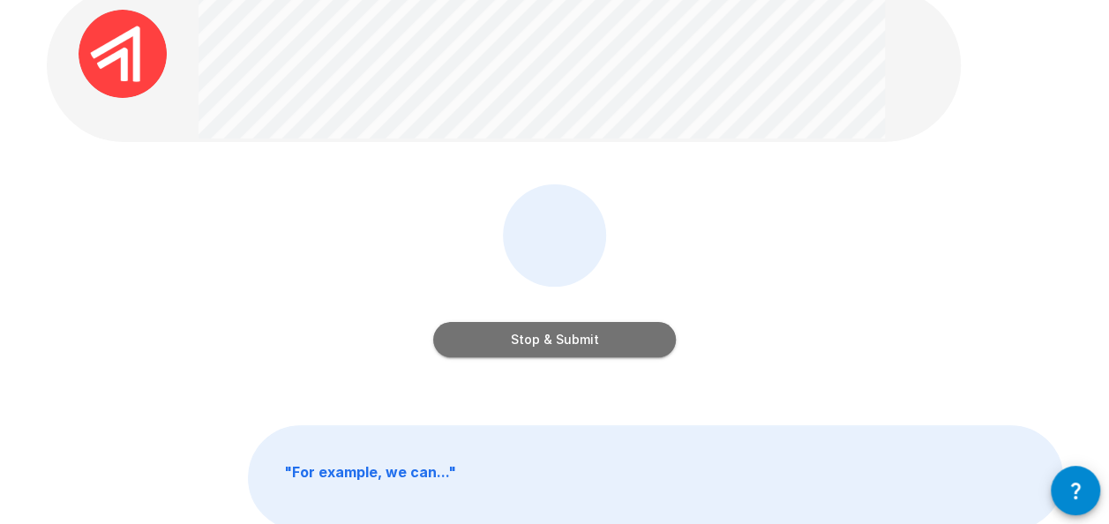
click at [579, 342] on button "Stop & Submit" at bounding box center [554, 339] width 243 height 35
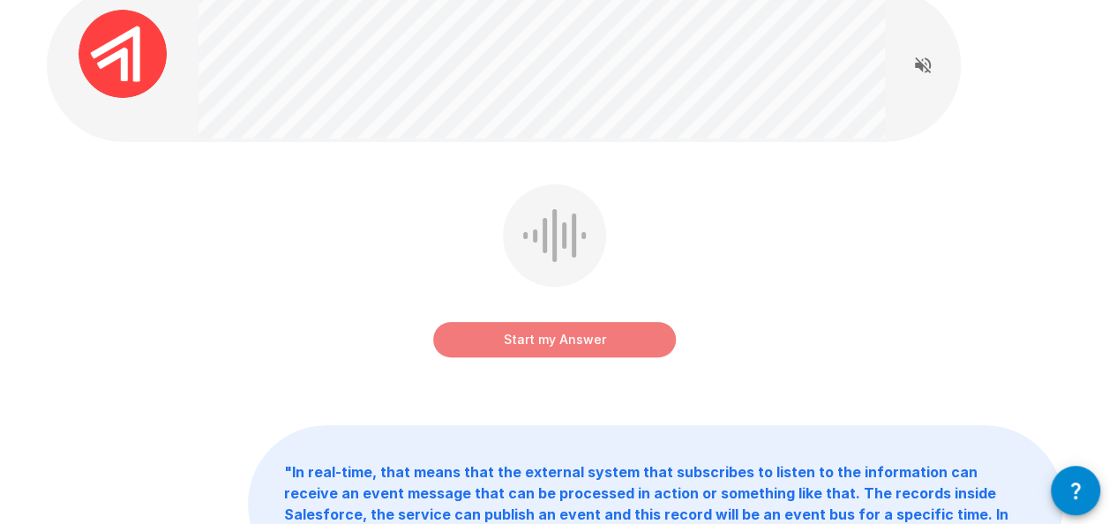
click at [579, 342] on button "Start my Answer" at bounding box center [554, 339] width 243 height 35
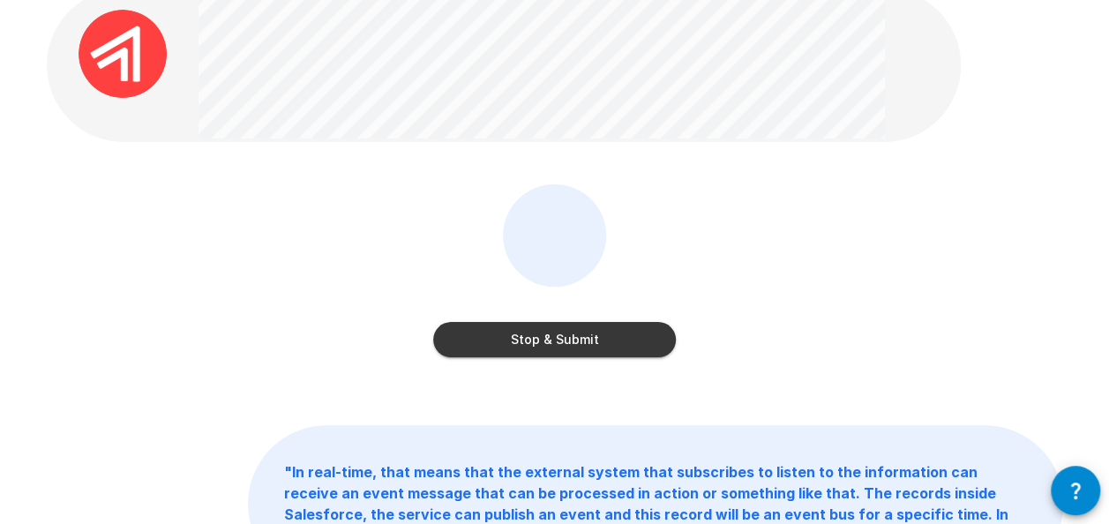
click at [501, 348] on button "Stop & Submit" at bounding box center [554, 339] width 243 height 35
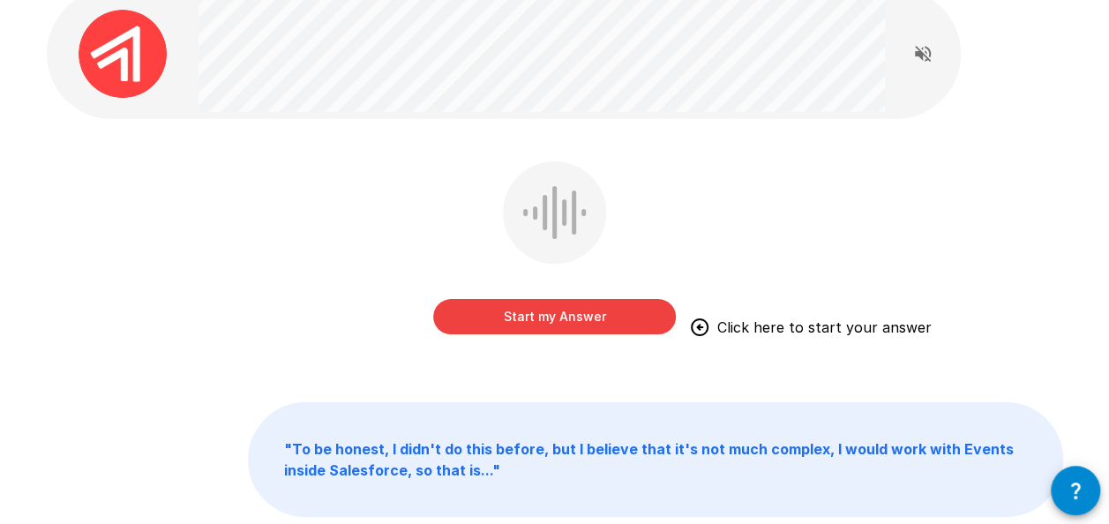
click at [573, 326] on button "Start my Answer" at bounding box center [554, 316] width 243 height 35
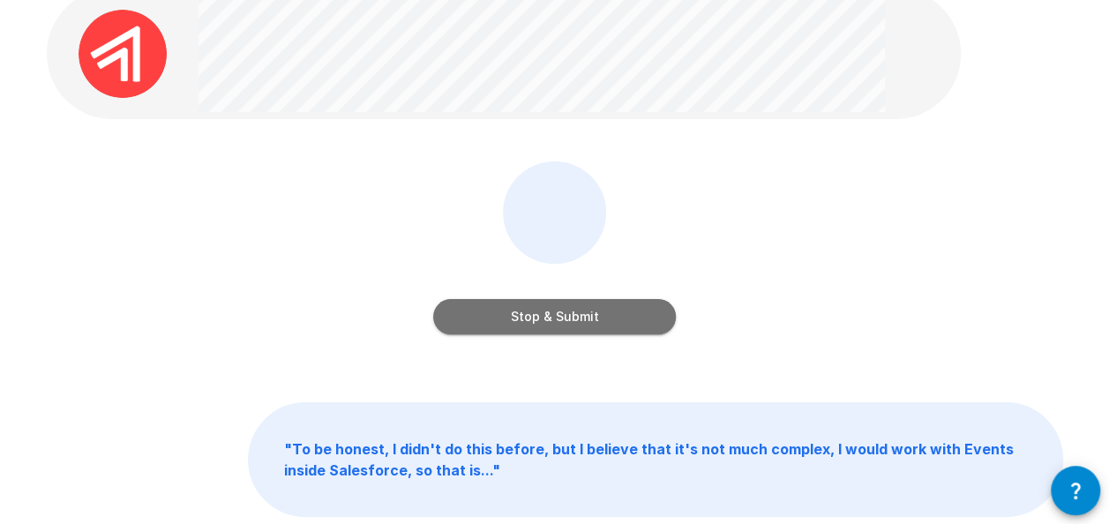
click at [519, 316] on button "Stop & Submit" at bounding box center [554, 316] width 243 height 35
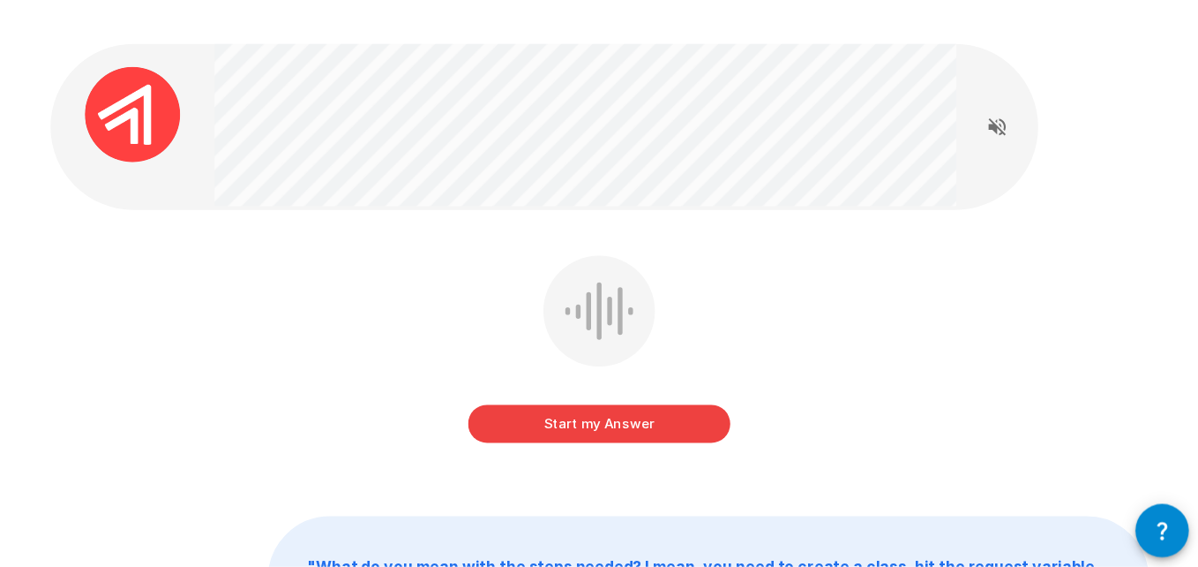
scroll to position [0, 0]
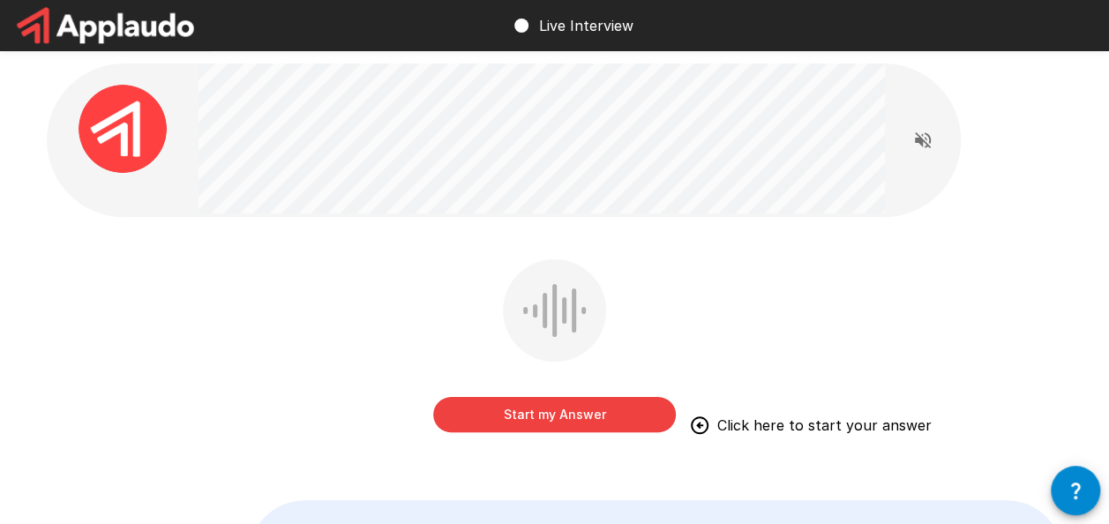
click at [600, 422] on button "Start my Answer" at bounding box center [554, 414] width 243 height 35
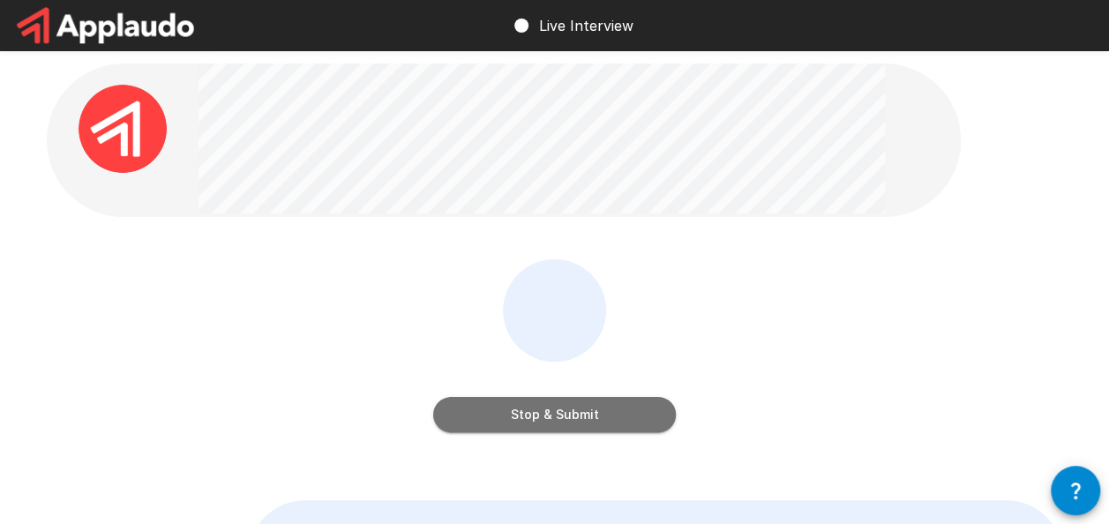
click at [589, 415] on button "Stop & Submit" at bounding box center [554, 414] width 243 height 35
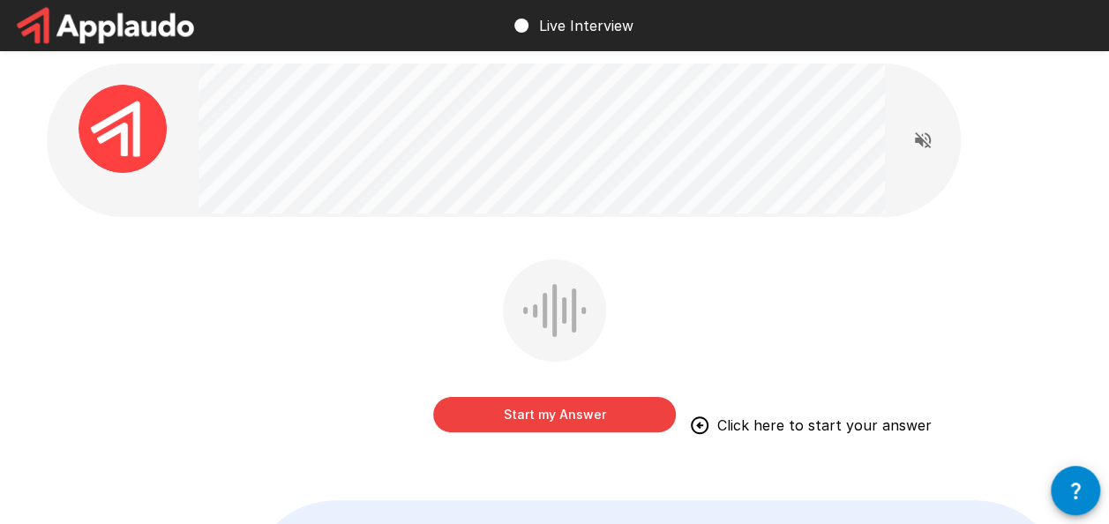
click at [507, 398] on button "Start my Answer" at bounding box center [554, 414] width 243 height 35
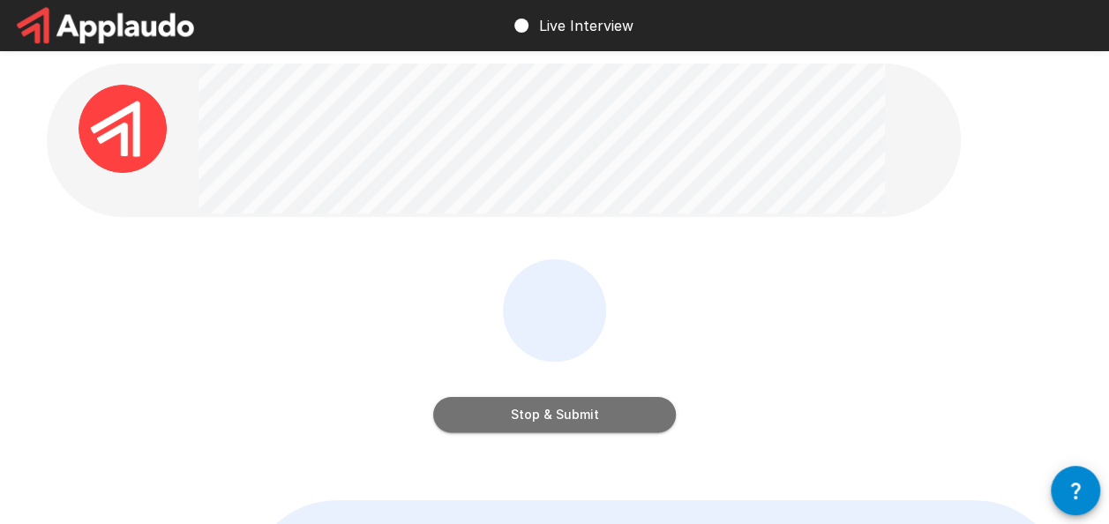
click at [507, 416] on button "Stop & Submit" at bounding box center [554, 414] width 243 height 35
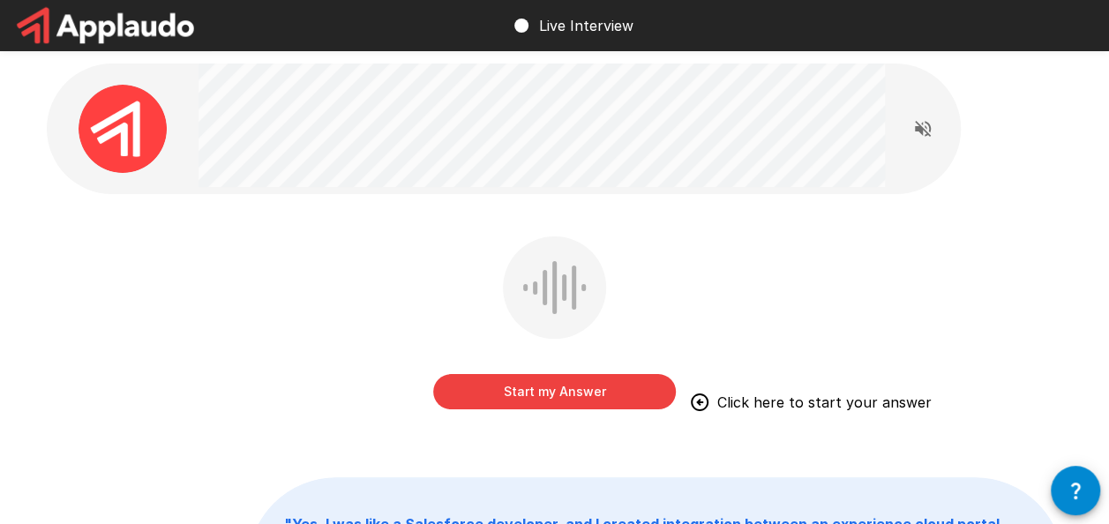
click at [1106, 420] on div "Start my Answer Click here to start your answer " Yes, I was like a Salesforce …" at bounding box center [554, 441] width 1109 height 882
click at [628, 386] on button "Start my Answer" at bounding box center [554, 391] width 243 height 35
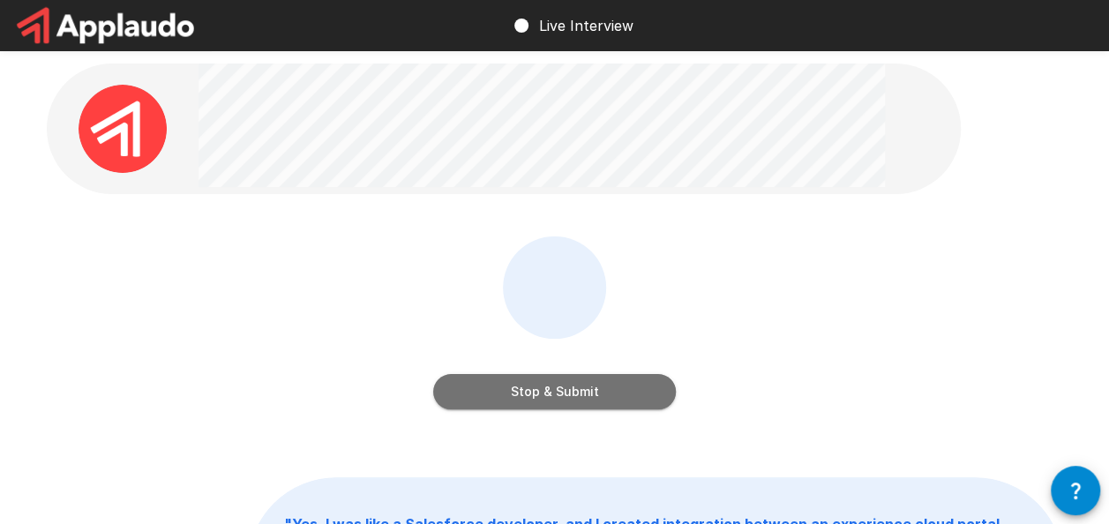
click at [505, 393] on button "Stop & Submit" at bounding box center [554, 391] width 243 height 35
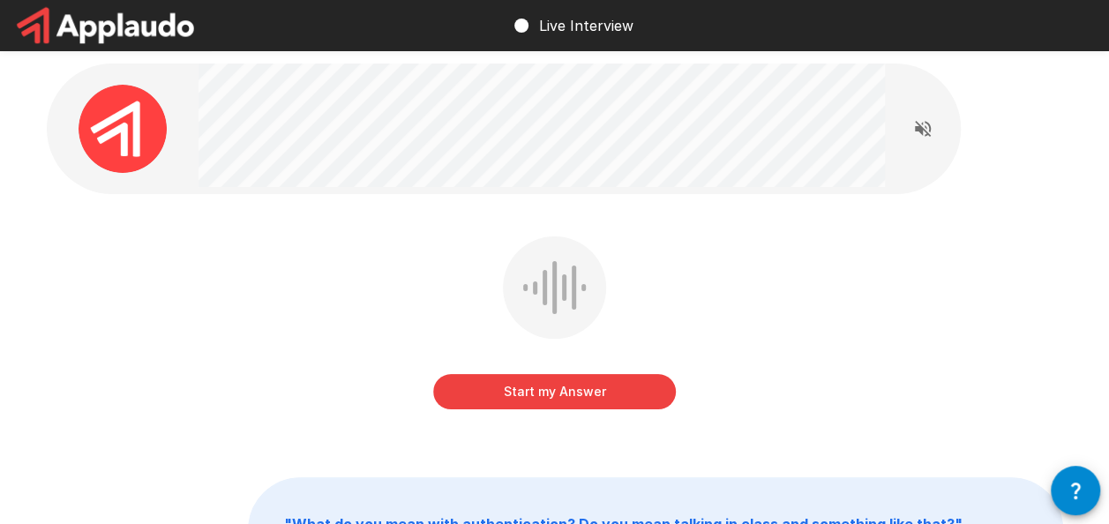
drag, startPoint x: 1098, startPoint y: 284, endPoint x: 1092, endPoint y: 276, distance: 9.5
click at [1098, 284] on div "Start my Answer " What do you mean with authentication? Do you mean talking in …" at bounding box center [554, 362] width 1109 height 724
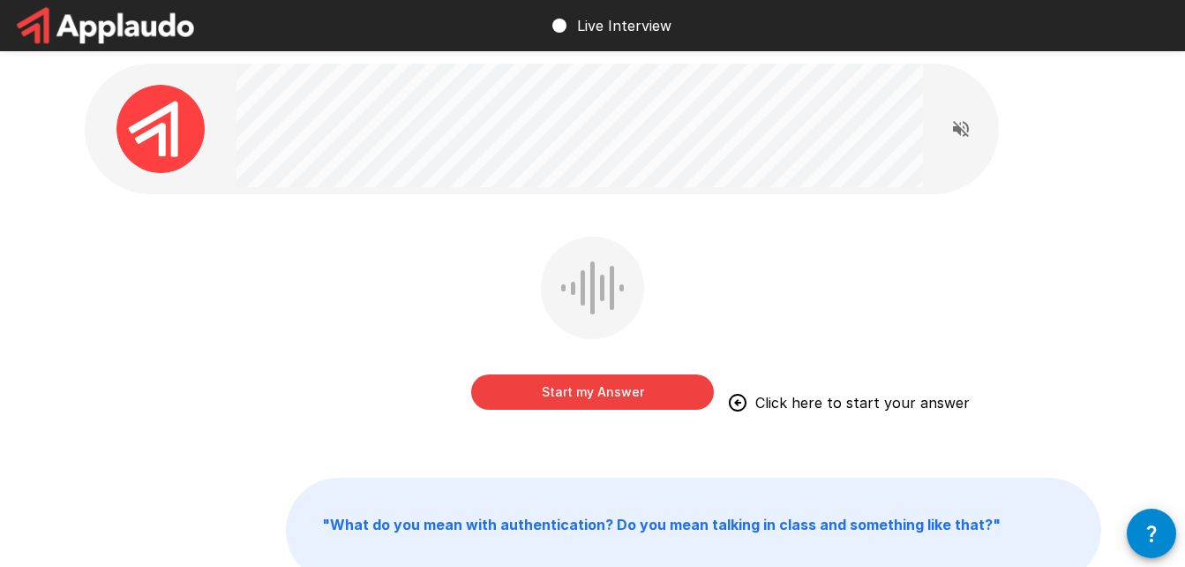
click at [594, 391] on button "Start my Answer" at bounding box center [592, 391] width 243 height 35
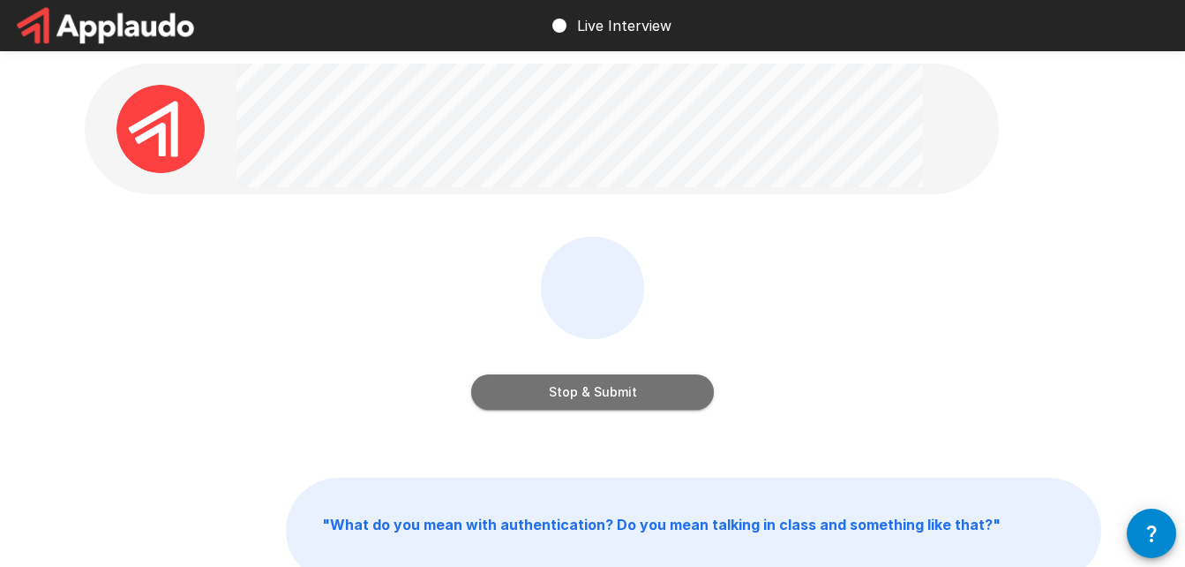
click at [527, 394] on button "Stop & Submit" at bounding box center [592, 391] width 243 height 35
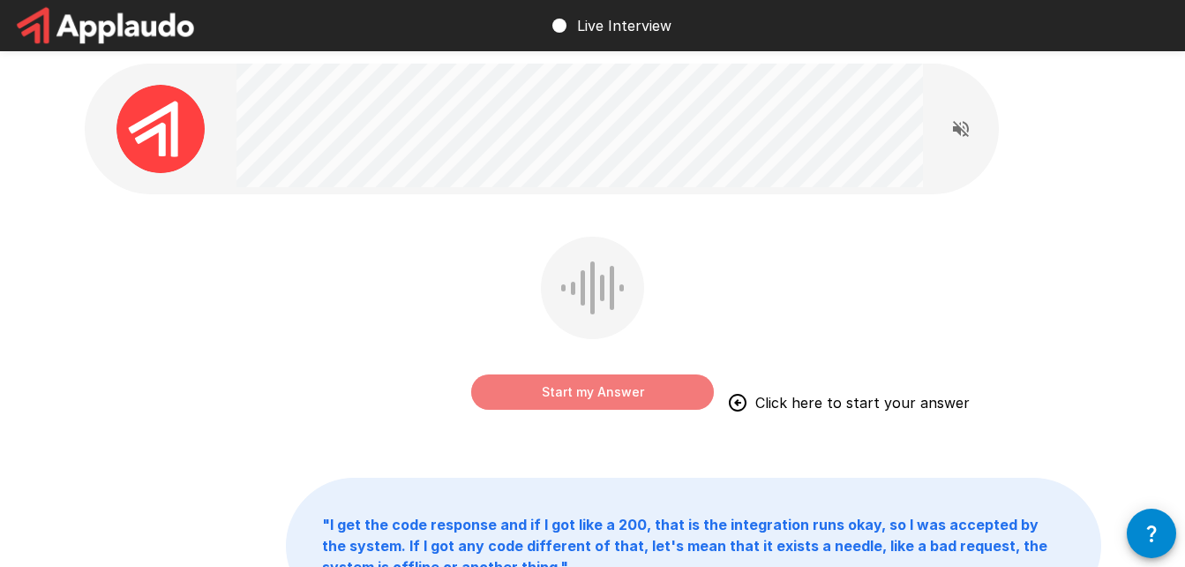
click at [569, 402] on button "Start my Answer" at bounding box center [592, 391] width 243 height 35
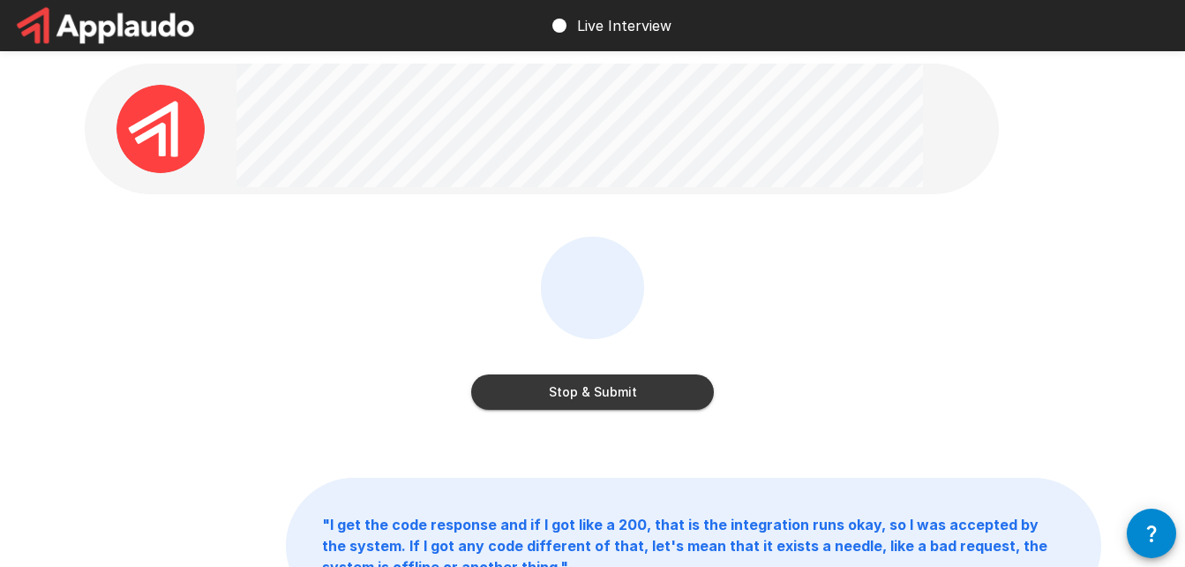
click at [830, 257] on div "Stop & Submit" at bounding box center [593, 335] width 1017 height 199
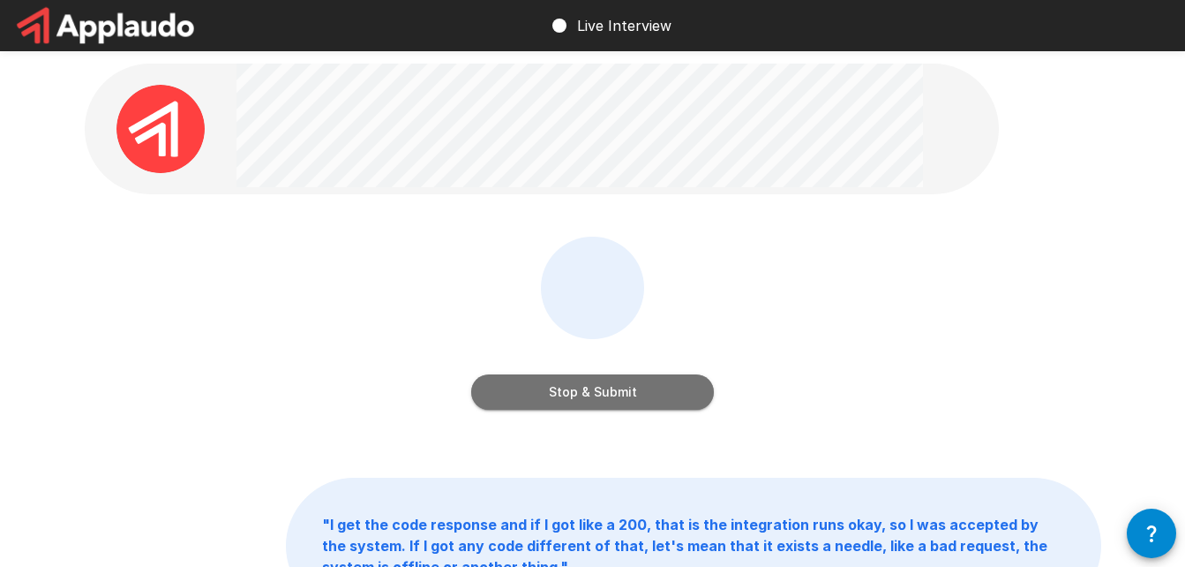
drag, startPoint x: 502, startPoint y: 402, endPoint x: 488, endPoint y: 408, distance: 15.1
click at [498, 404] on button "Stop & Submit" at bounding box center [592, 391] width 243 height 35
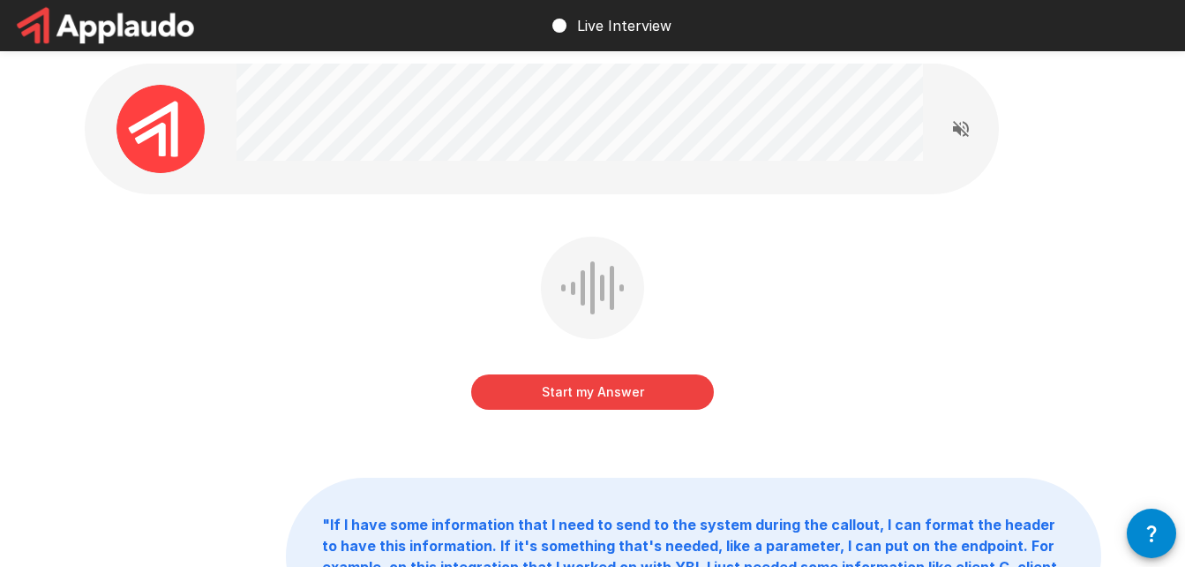
click at [613, 402] on button "Start my Answer" at bounding box center [592, 391] width 243 height 35
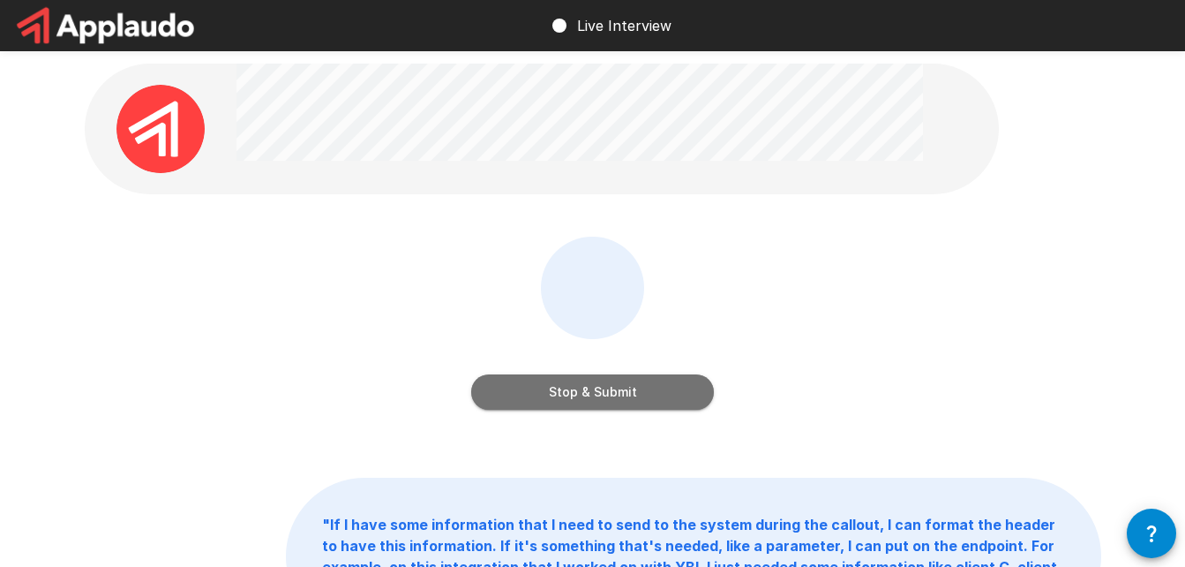
click at [580, 390] on button "Stop & Submit" at bounding box center [592, 391] width 243 height 35
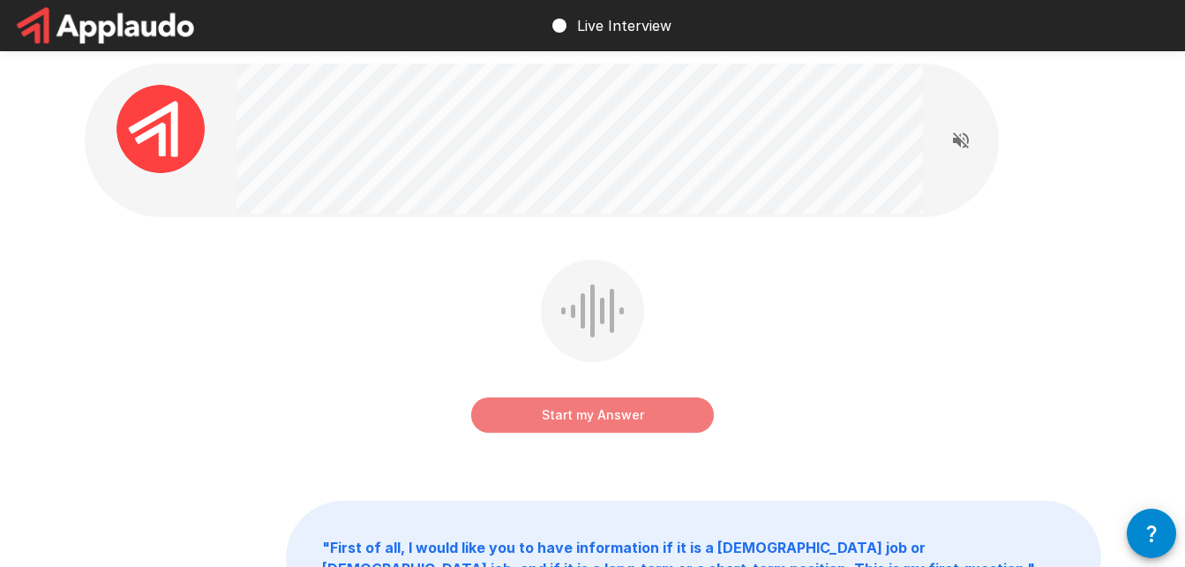
click at [620, 400] on button "Start my Answer" at bounding box center [592, 414] width 243 height 35
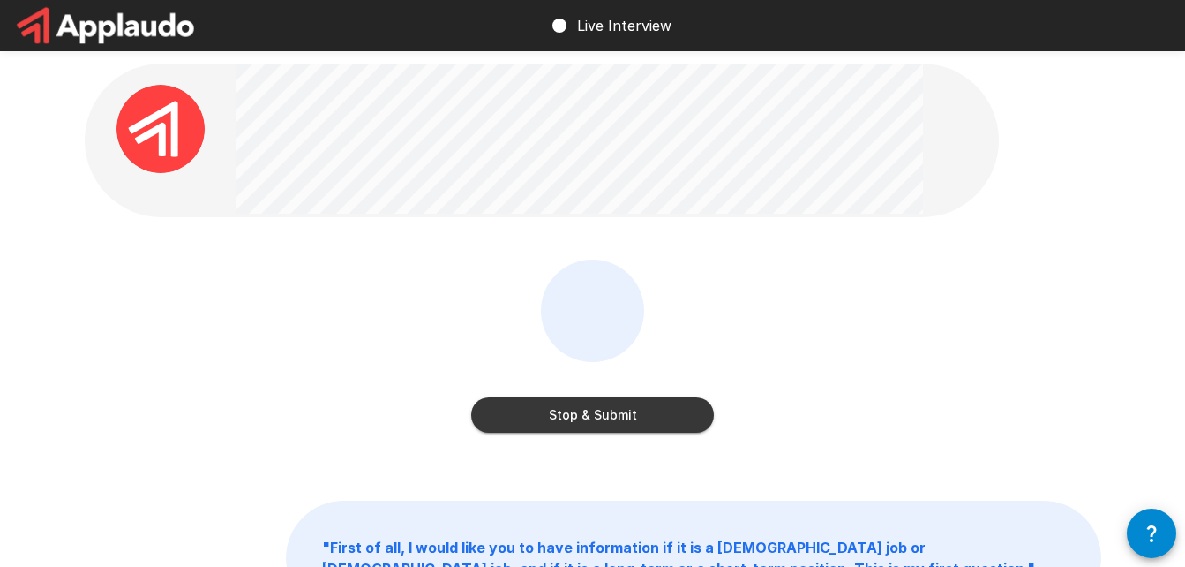
click at [531, 414] on button "Stop & Submit" at bounding box center [592, 414] width 243 height 35
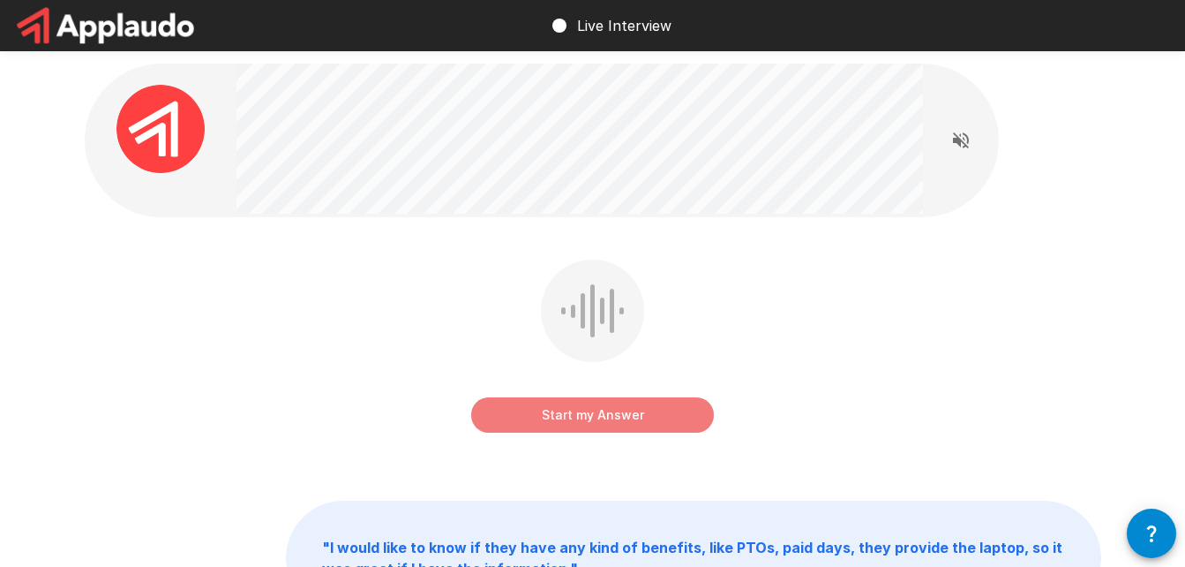
click at [653, 415] on button "Start my Answer" at bounding box center [592, 414] width 243 height 35
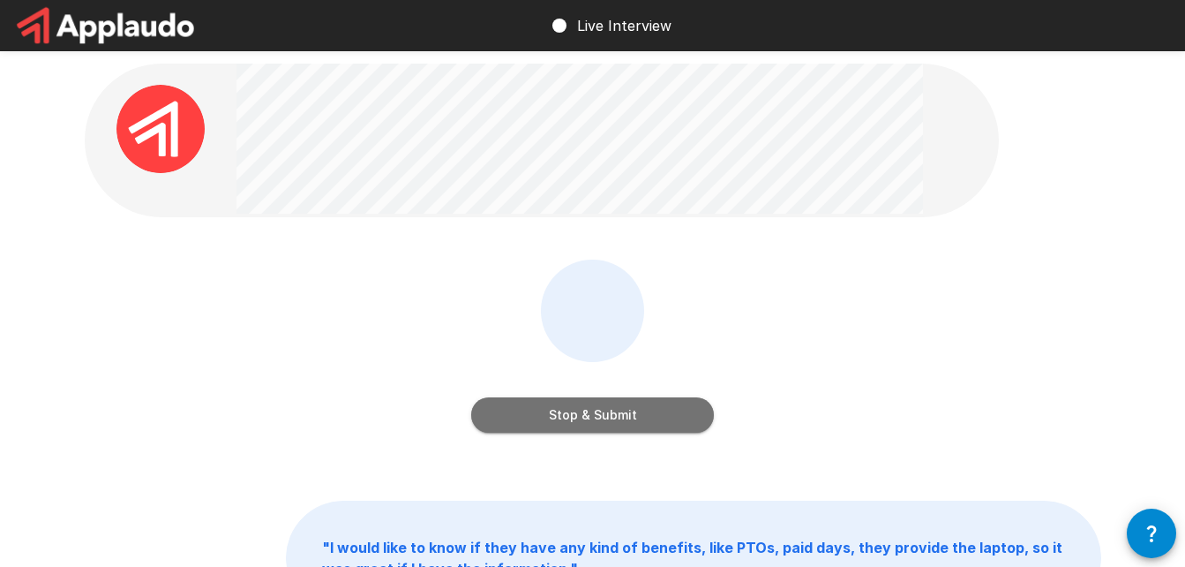
click at [540, 419] on button "Stop & Submit" at bounding box center [592, 414] width 243 height 35
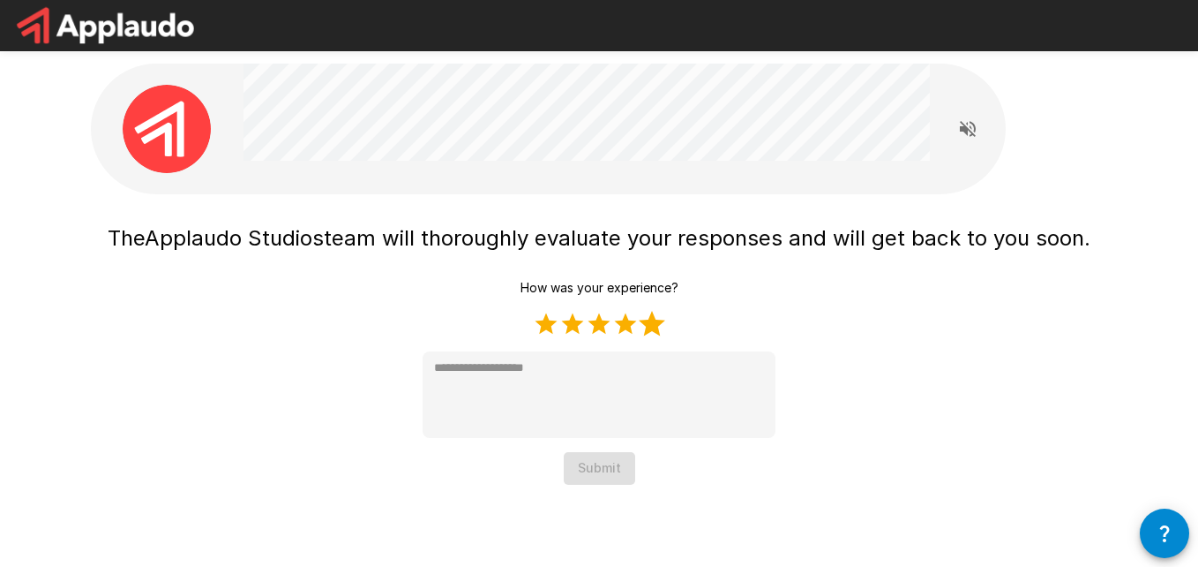
drag, startPoint x: 657, startPoint y: 324, endPoint x: 612, endPoint y: 397, distance: 86.0
click at [658, 324] on label "5 Stars" at bounding box center [652, 324] width 26 height 26
type textarea "*"
click at [599, 463] on button "Submit" at bounding box center [599, 468] width 71 height 33
